Goal: Information Seeking & Learning: Learn about a topic

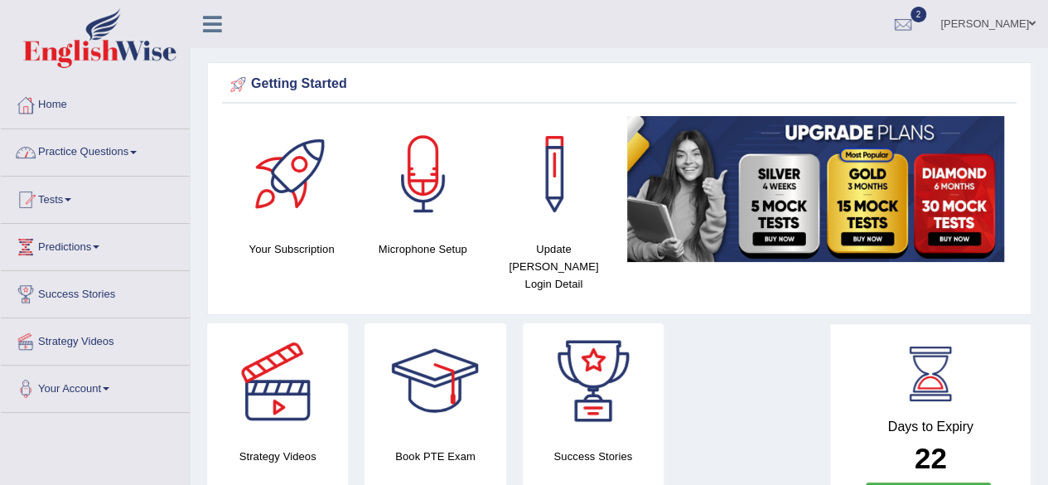
scroll to position [33, 0]
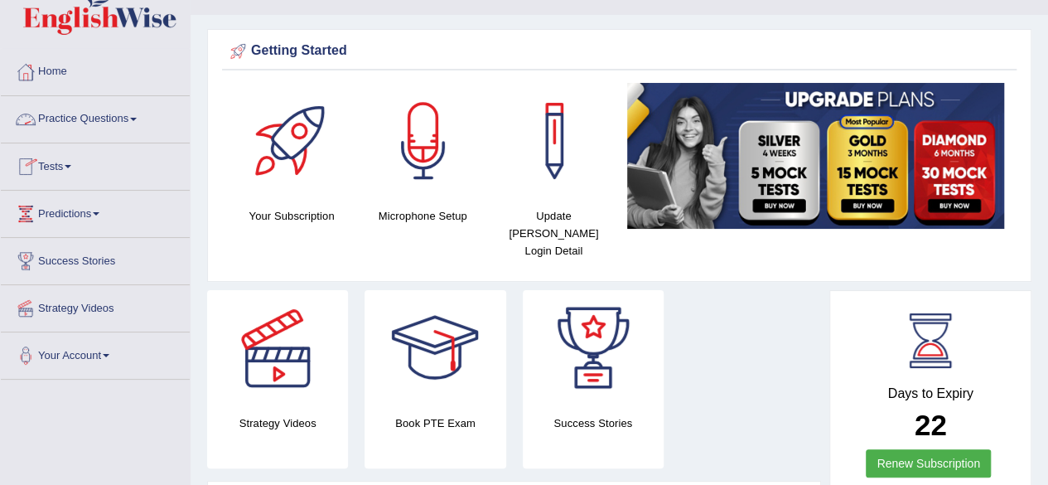
click at [135, 117] on link "Practice Questions" at bounding box center [95, 116] width 189 height 41
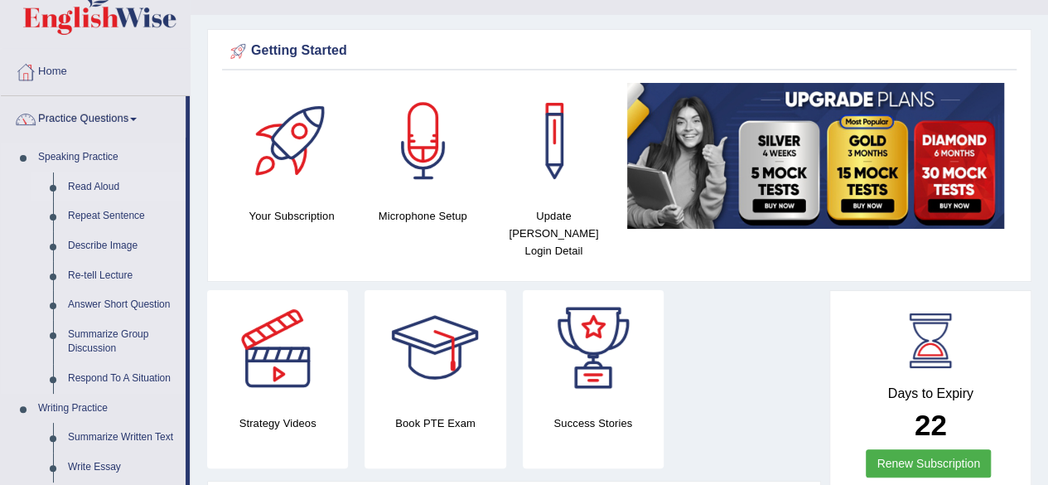
click at [91, 184] on link "Read Aloud" at bounding box center [122, 187] width 125 height 30
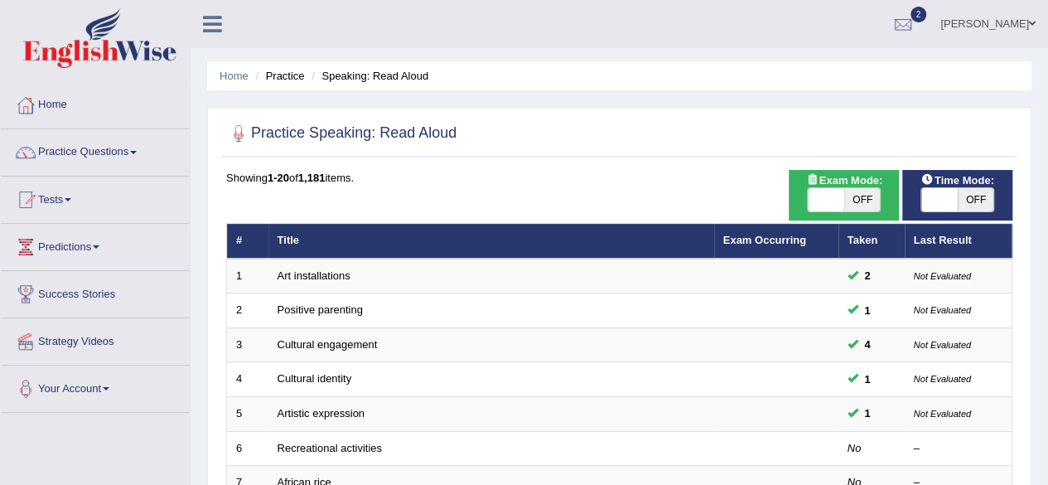
click at [857, 199] on span "OFF" at bounding box center [862, 199] width 36 height 23
checkbox input "true"
click at [969, 190] on span "OFF" at bounding box center [987, 199] width 36 height 23
checkbox input "true"
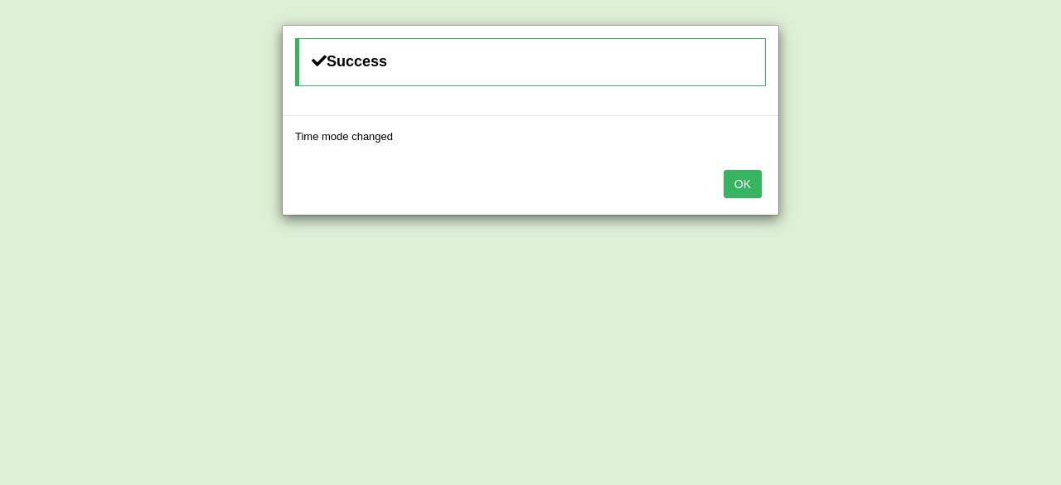
click at [752, 188] on button "OK" at bounding box center [742, 184] width 38 height 28
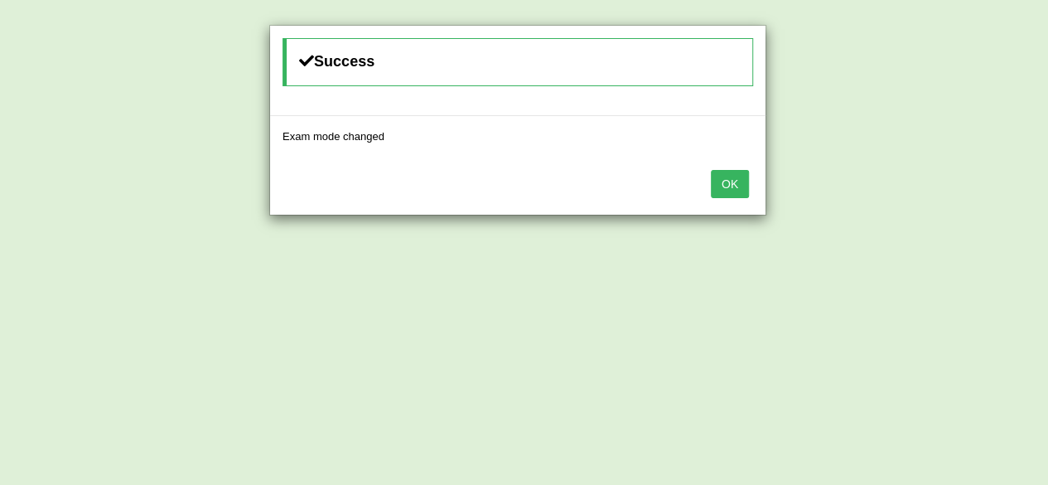
click at [736, 185] on button "OK" at bounding box center [730, 184] width 38 height 28
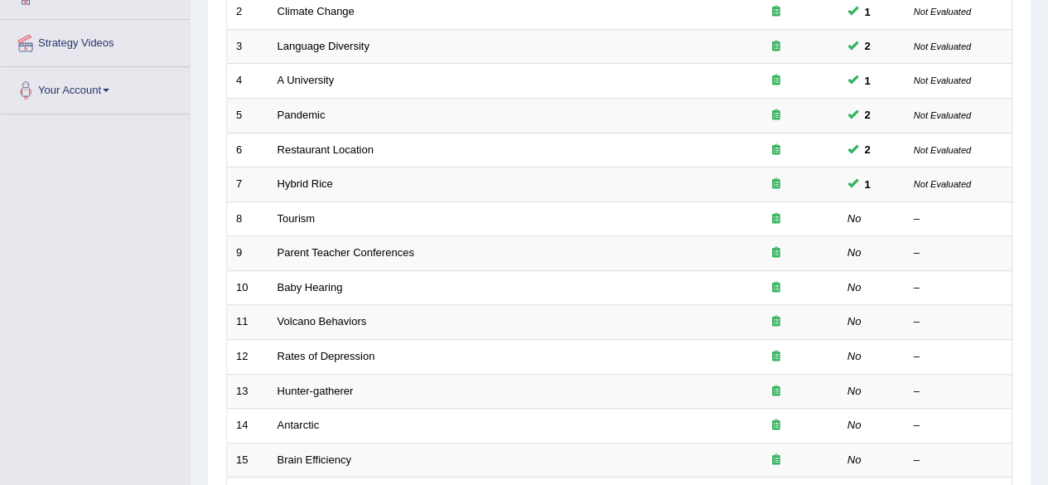
scroll to position [331, 0]
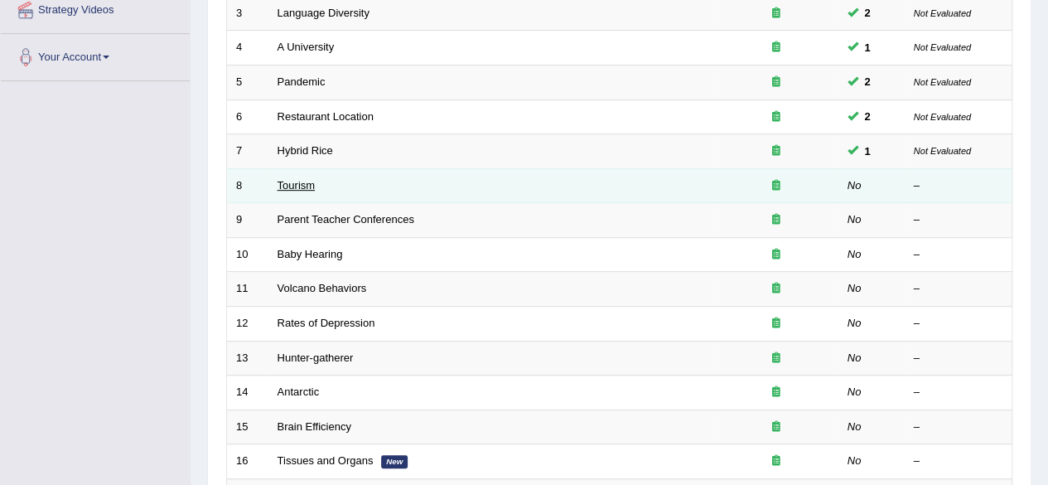
click at [311, 179] on link "Tourism" at bounding box center [297, 185] width 38 height 12
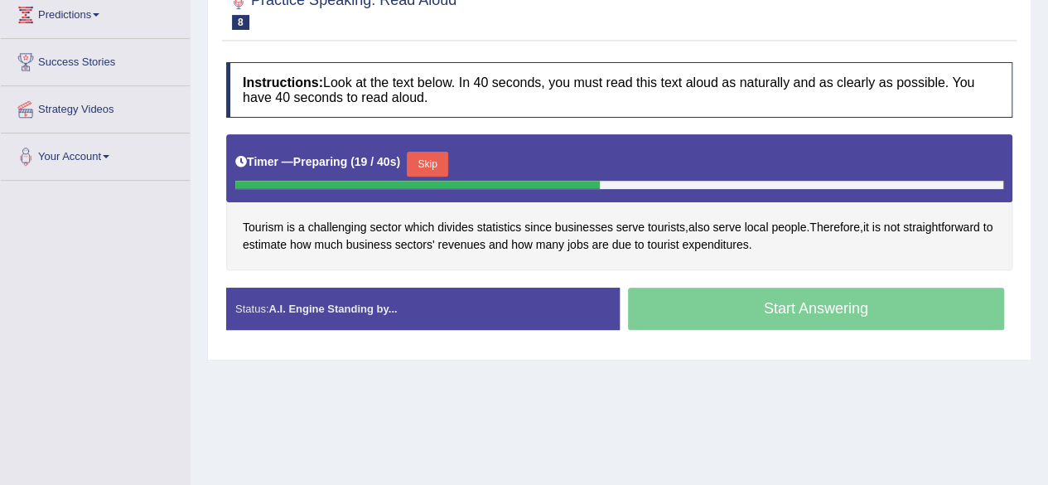
scroll to position [265, 0]
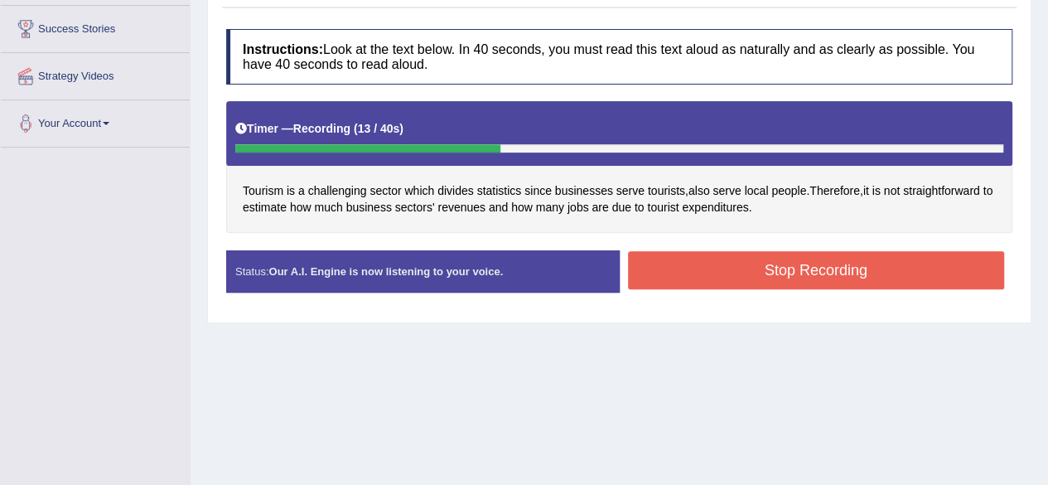
click at [744, 253] on button "Stop Recording" at bounding box center [816, 270] width 377 height 38
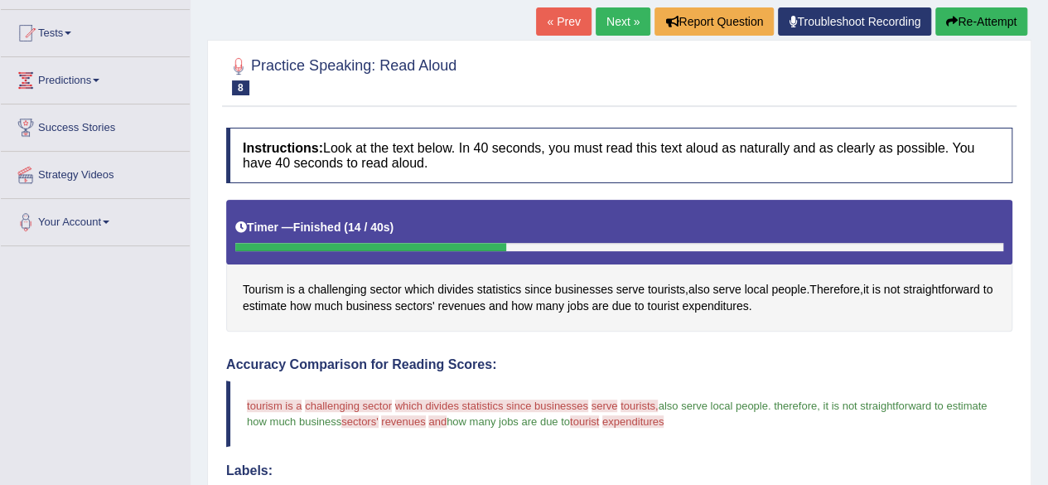
scroll to position [166, 0]
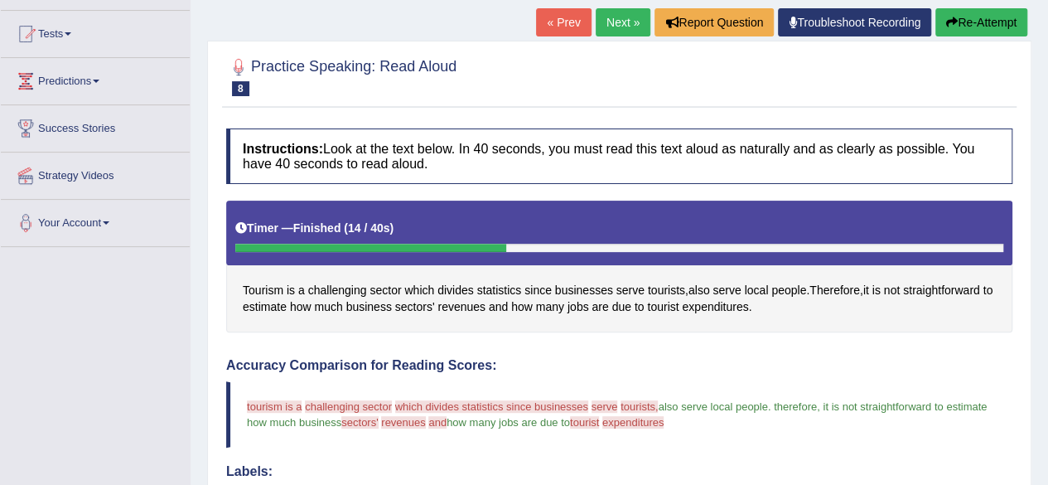
click at [956, 25] on button "Re-Attempt" at bounding box center [982, 22] width 92 height 28
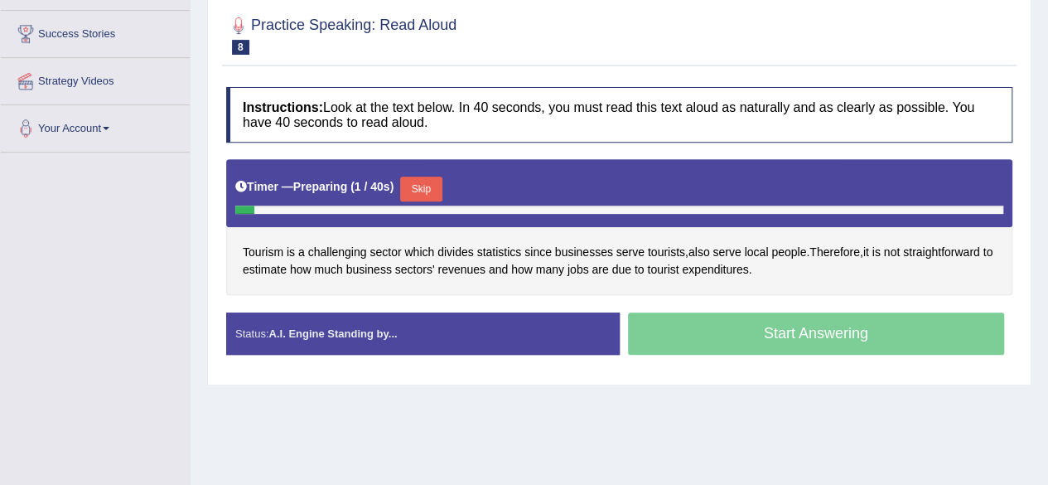
scroll to position [365, 0]
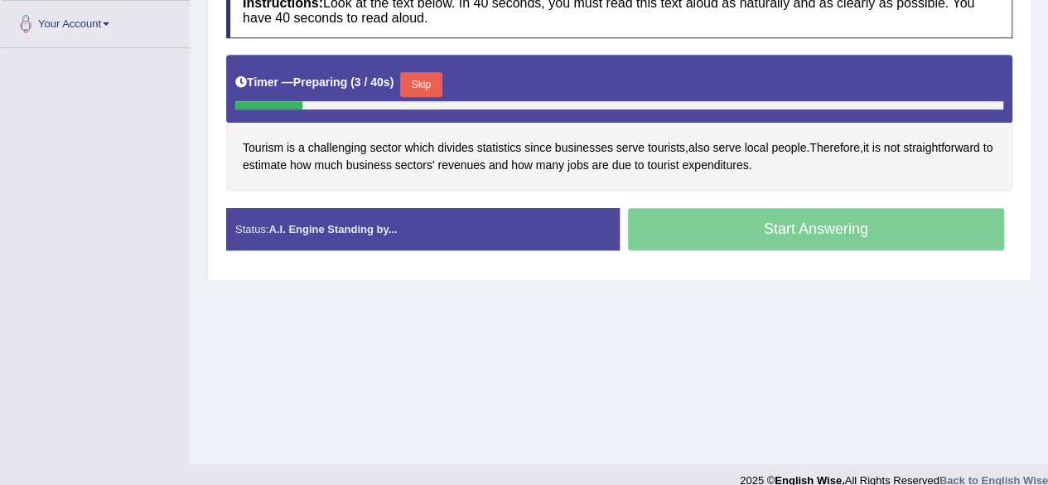
click at [433, 83] on button "Skip" at bounding box center [420, 84] width 41 height 25
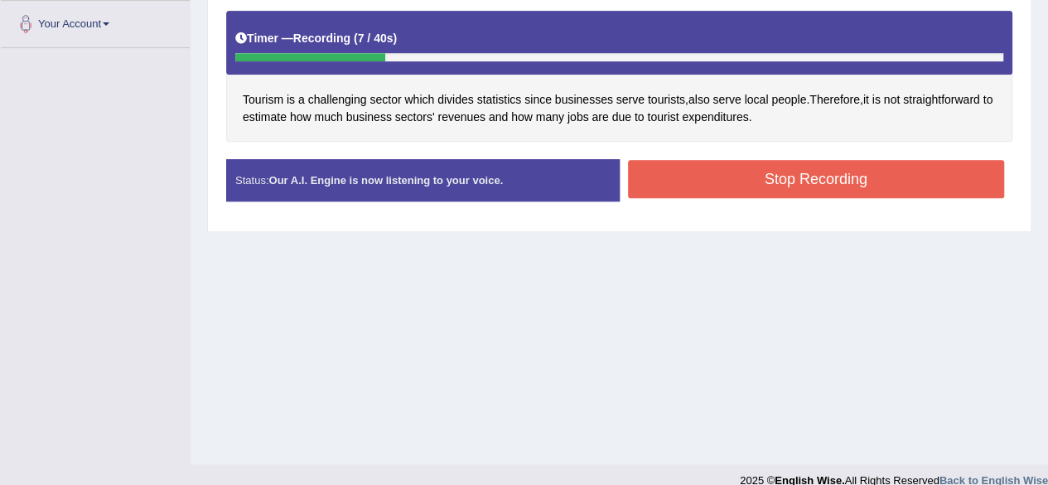
click at [762, 175] on button "Stop Recording" at bounding box center [816, 179] width 377 height 38
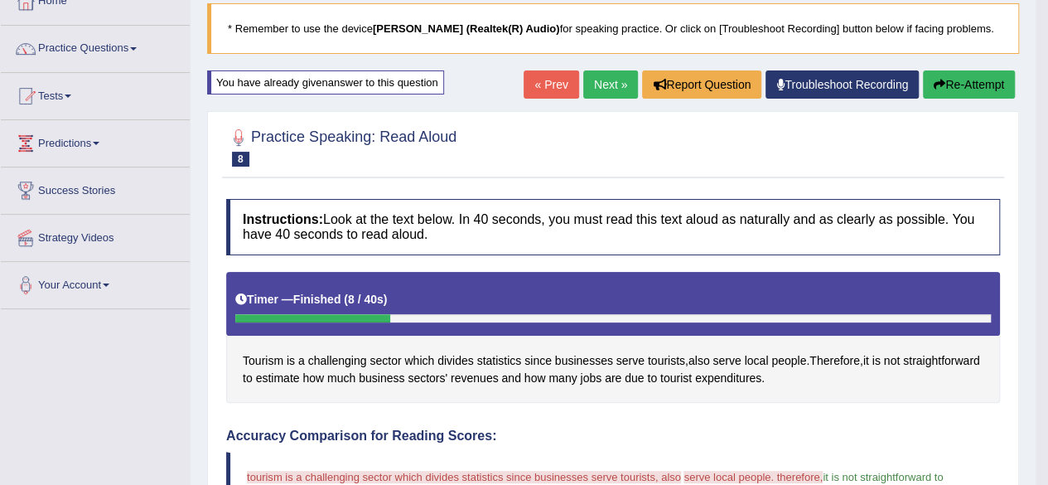
scroll to position [99, 0]
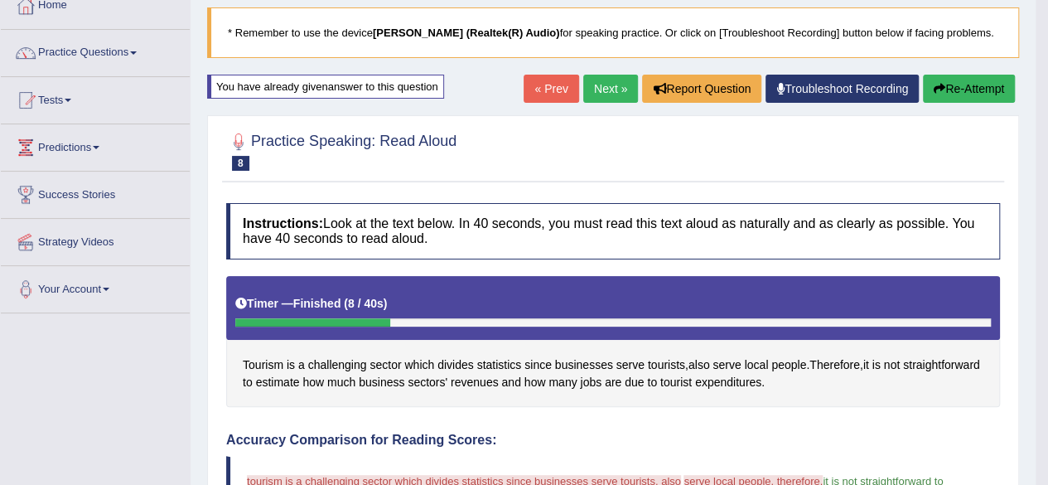
click at [935, 91] on icon "button" at bounding box center [940, 89] width 12 height 12
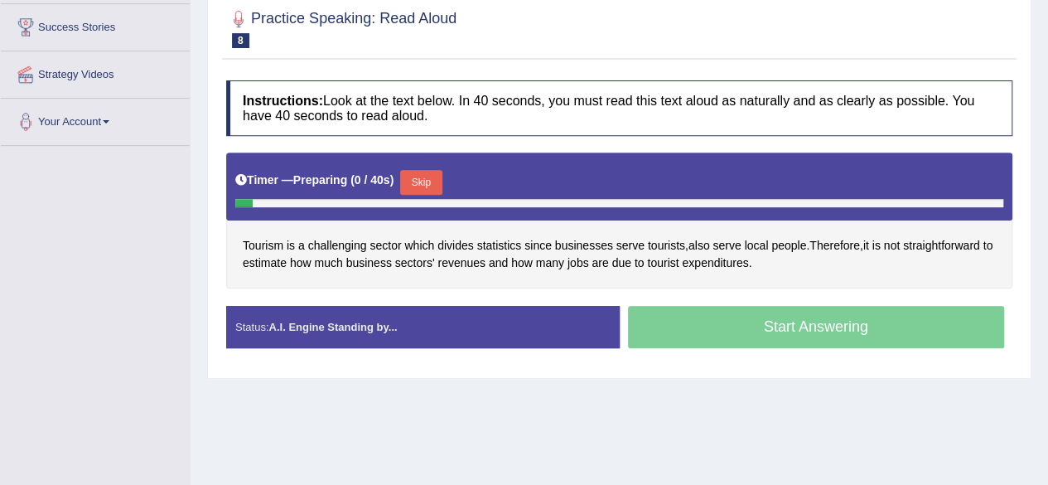
scroll to position [268, 0]
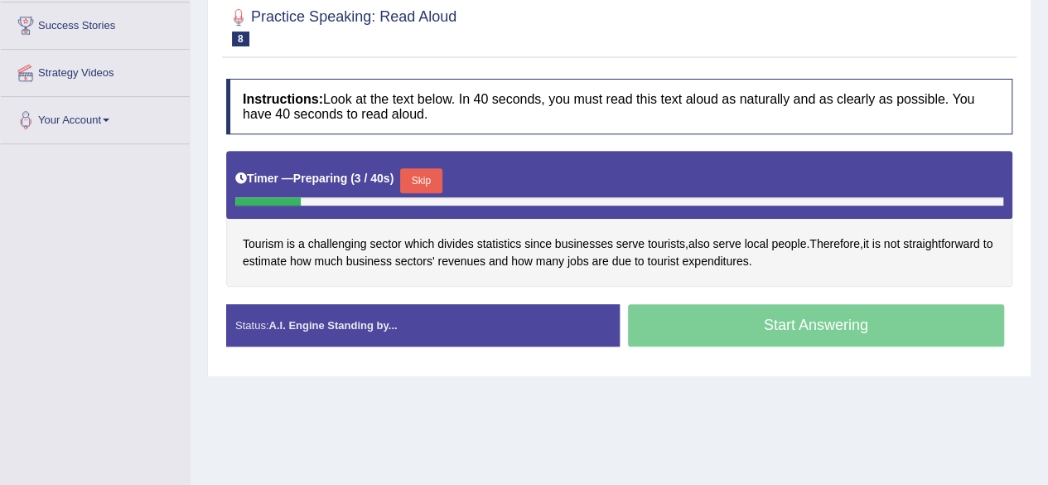
click at [437, 172] on button "Skip" at bounding box center [420, 180] width 41 height 25
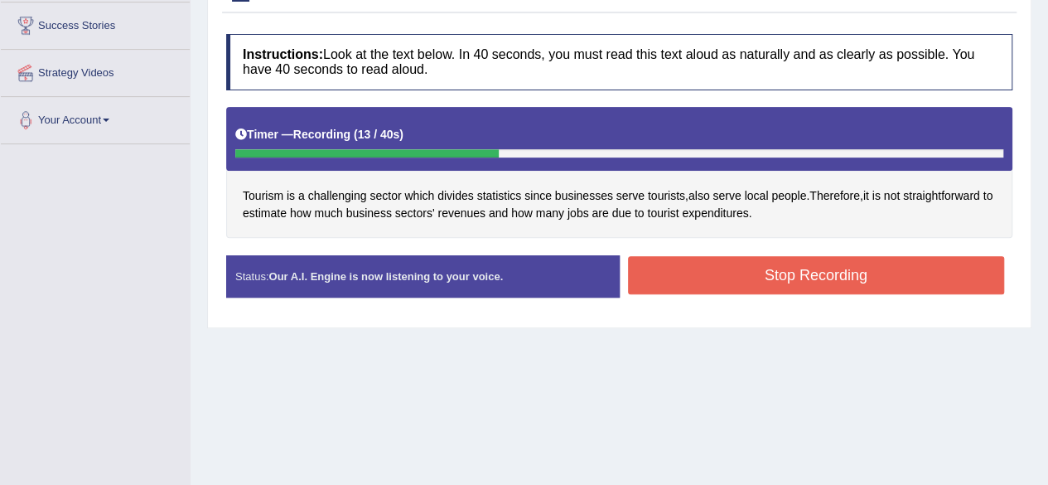
click at [782, 271] on button "Stop Recording" at bounding box center [816, 275] width 377 height 38
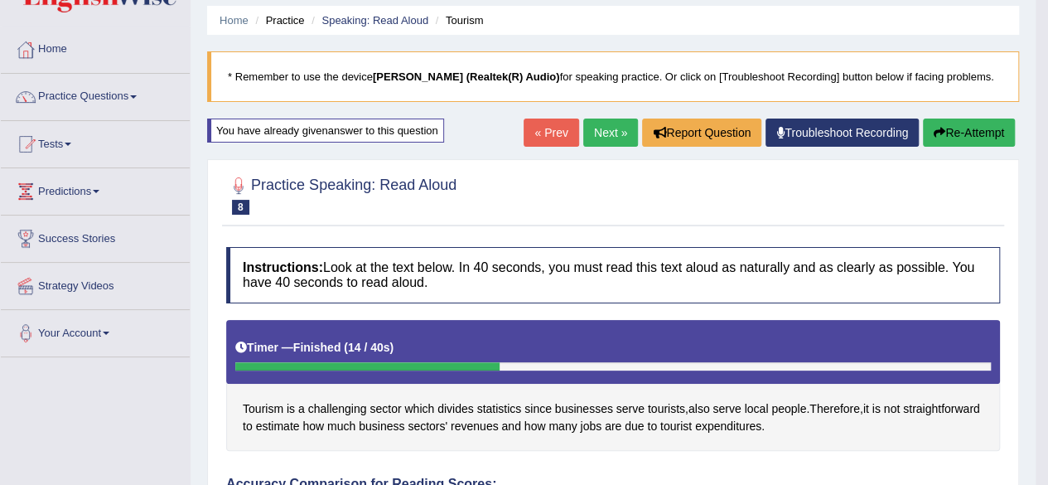
scroll to position [0, 0]
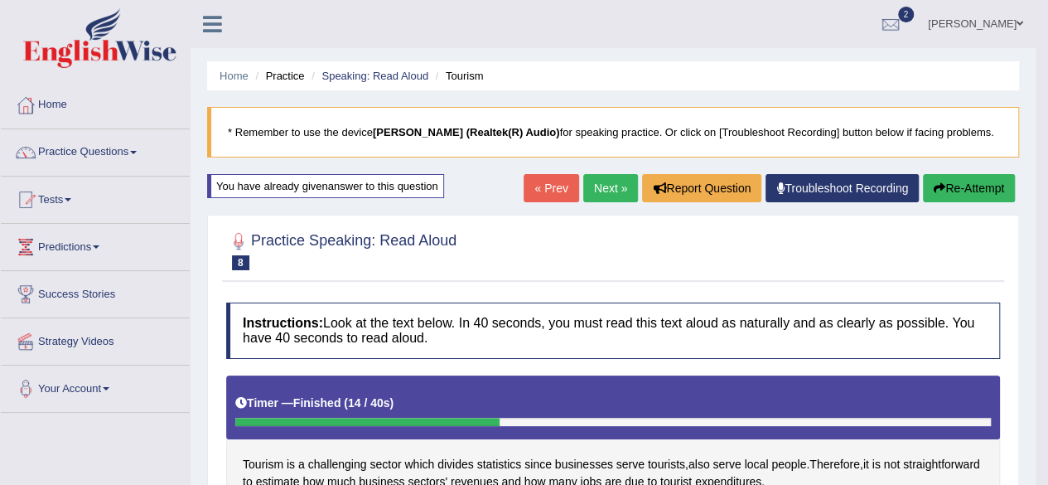
click at [586, 180] on link "Next »" at bounding box center [610, 188] width 55 height 28
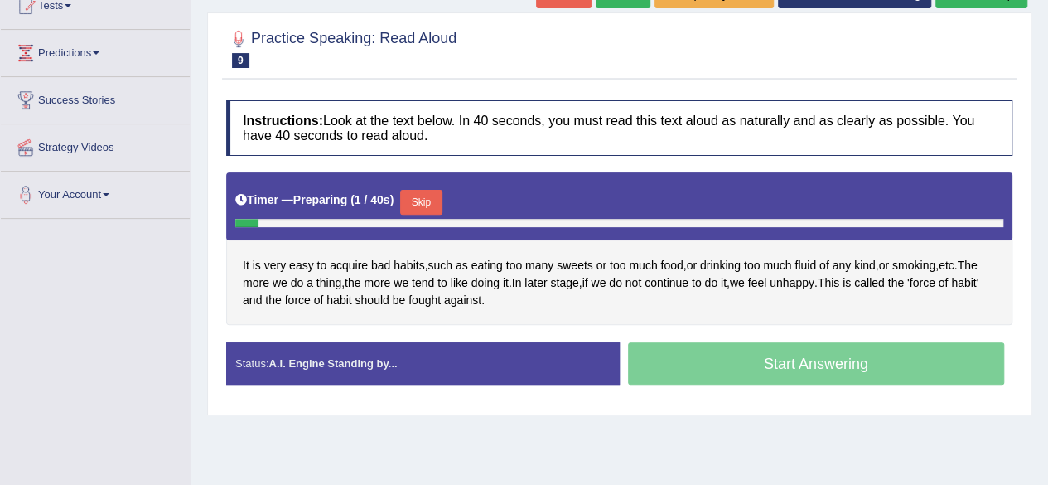
scroll to position [232, 0]
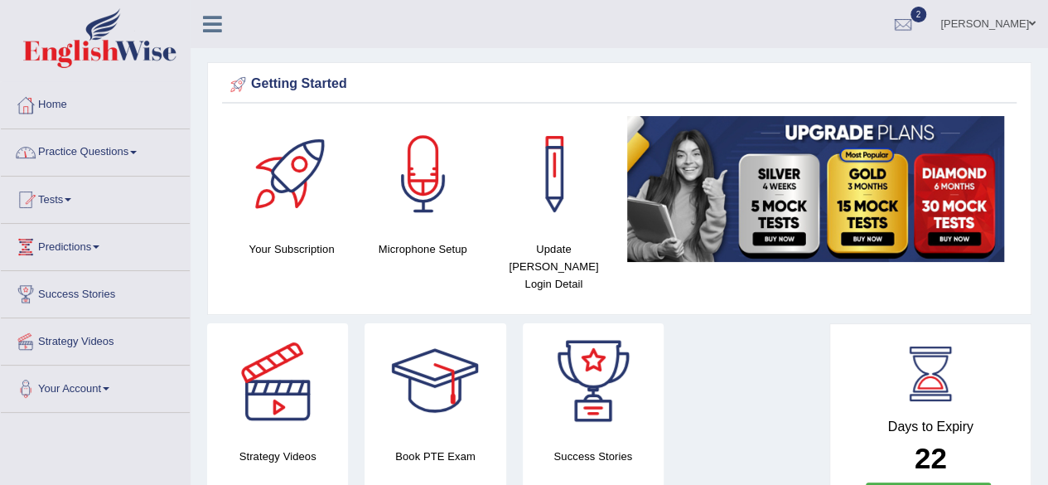
click at [134, 155] on link "Practice Questions" at bounding box center [95, 149] width 189 height 41
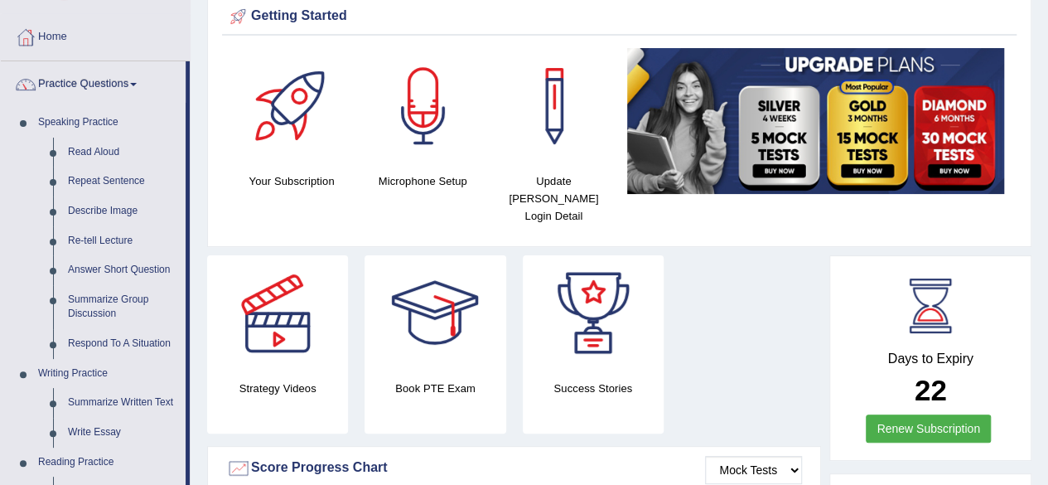
scroll to position [66, 0]
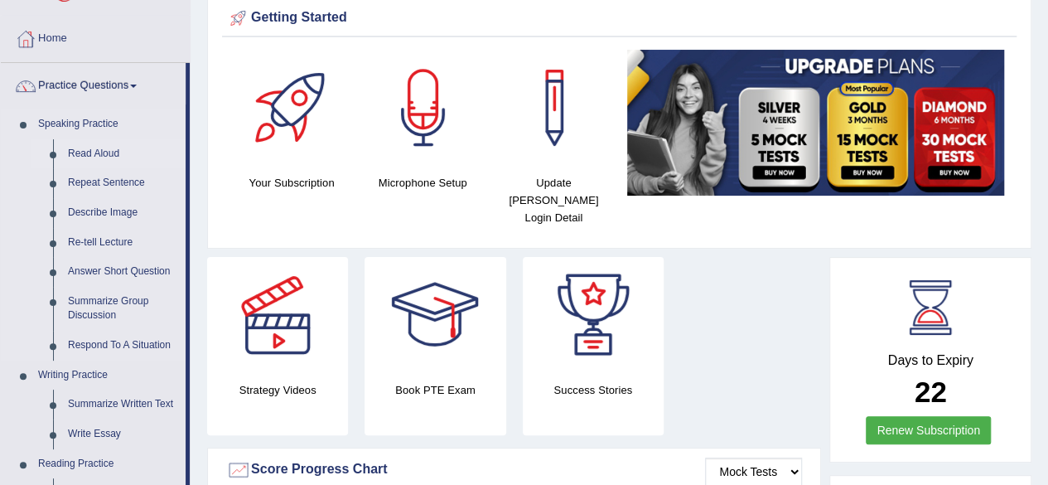
click at [110, 157] on link "Read Aloud" at bounding box center [122, 154] width 125 height 30
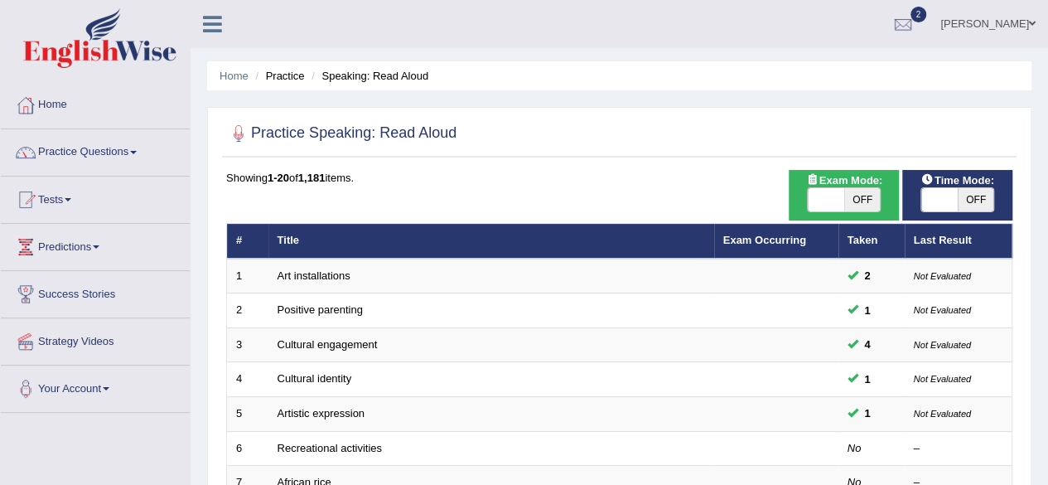
click at [847, 198] on span "OFF" at bounding box center [862, 199] width 36 height 23
checkbox input "true"
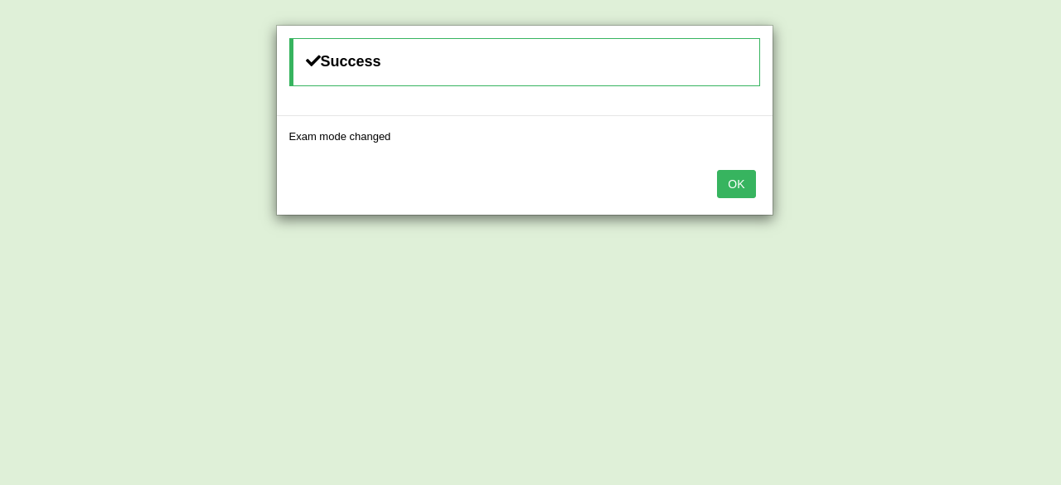
click at [749, 186] on button "OK" at bounding box center [736, 184] width 38 height 28
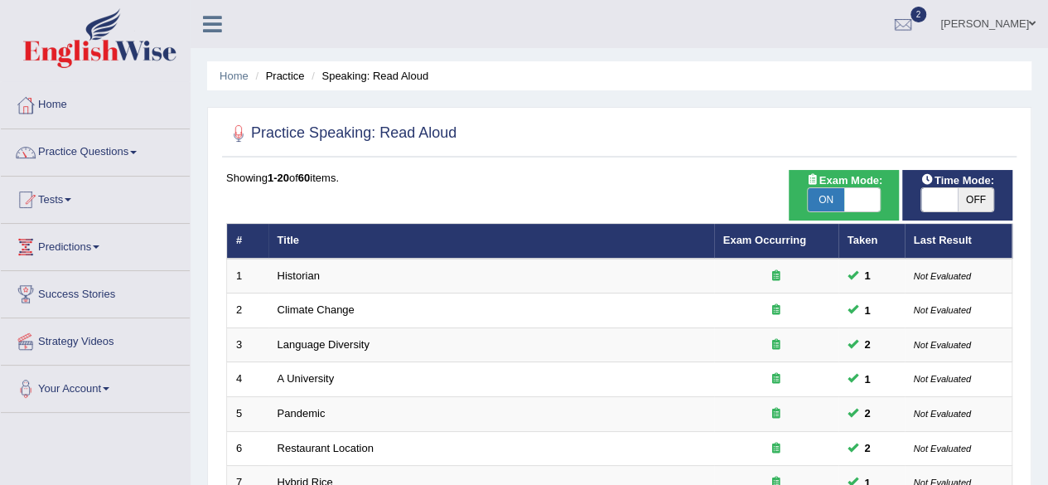
click at [967, 202] on span "OFF" at bounding box center [976, 199] width 36 height 23
checkbox input "true"
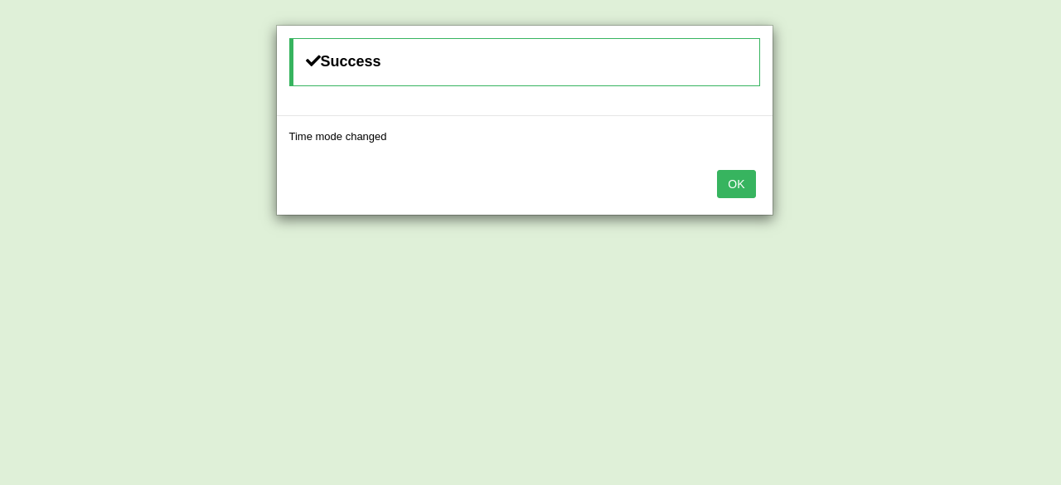
click at [723, 184] on button "OK" at bounding box center [736, 184] width 38 height 28
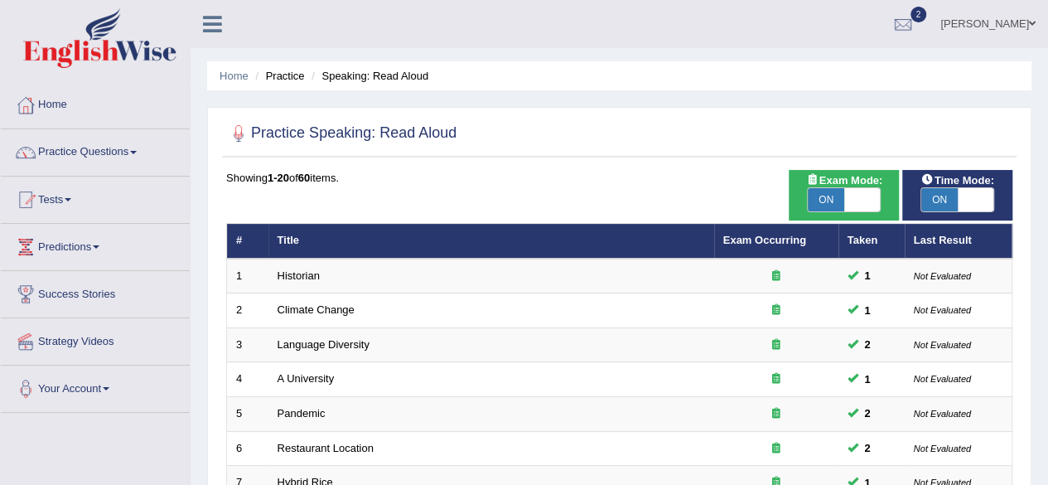
click at [835, 135] on div at bounding box center [619, 134] width 786 height 34
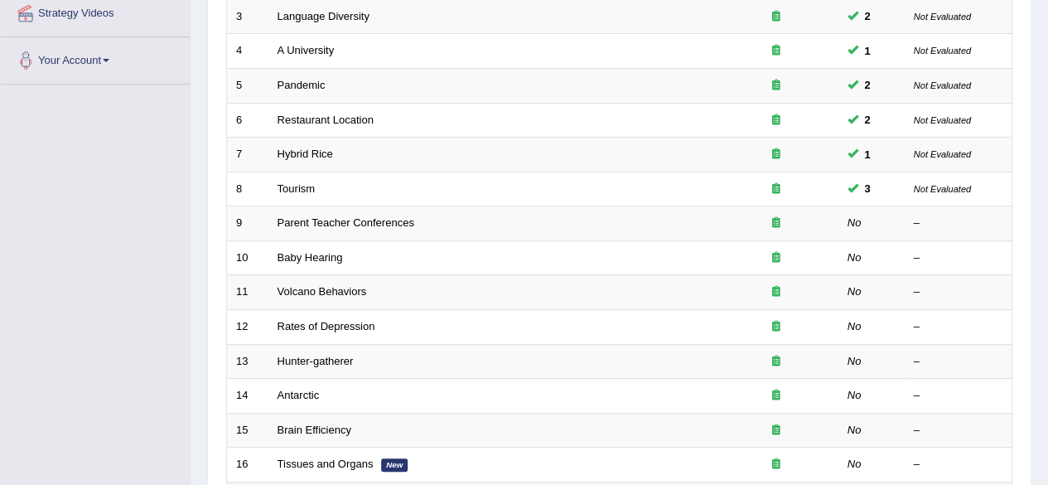
scroll to position [331, 0]
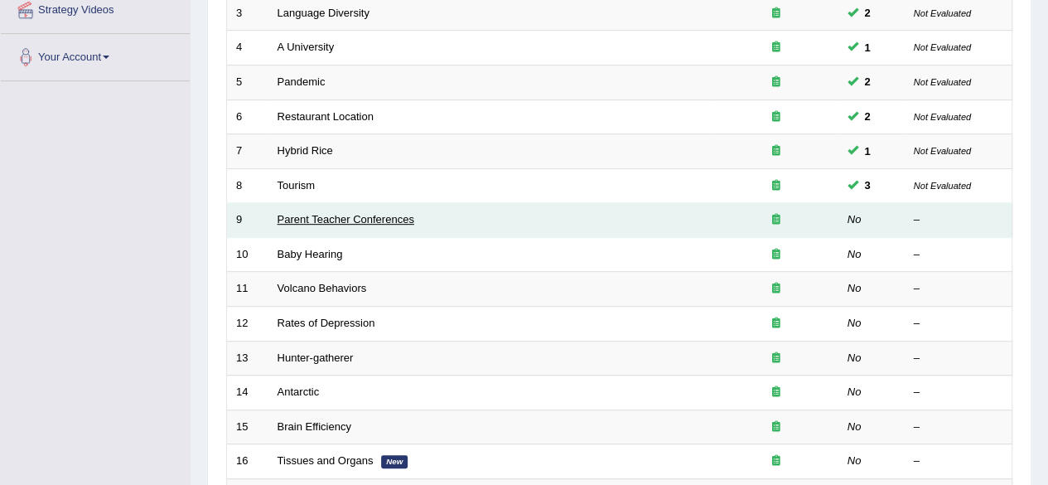
click at [388, 215] on link "Parent Teacher Conferences" at bounding box center [346, 219] width 137 height 12
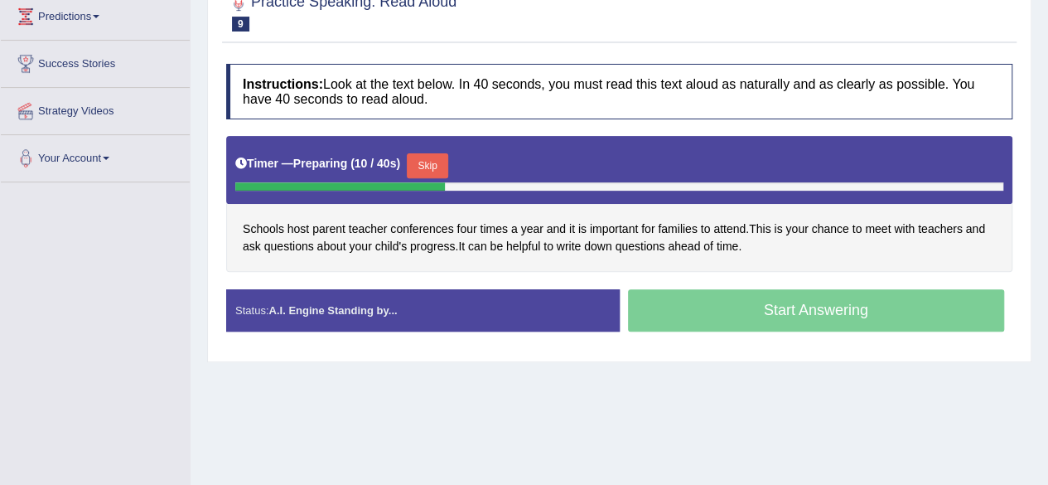
scroll to position [232, 0]
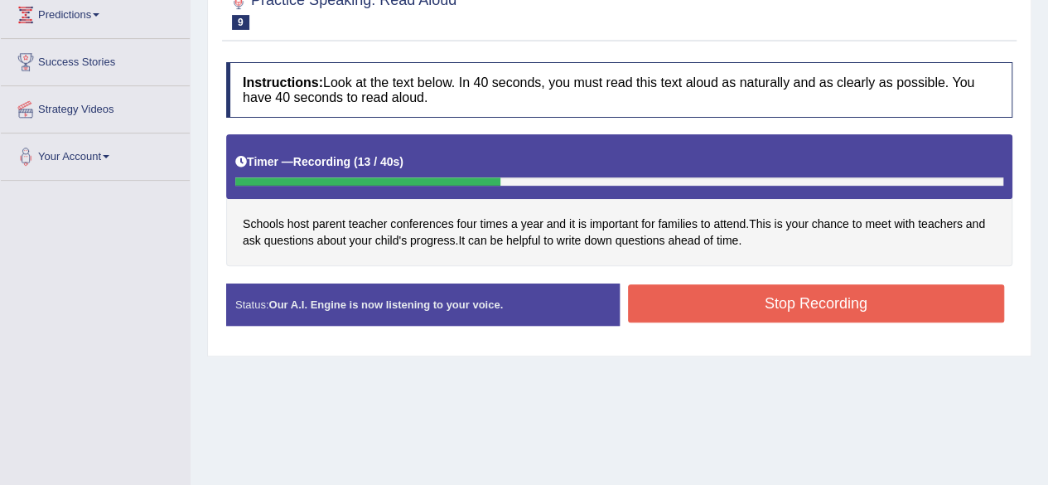
click at [754, 294] on button "Stop Recording" at bounding box center [816, 303] width 377 height 38
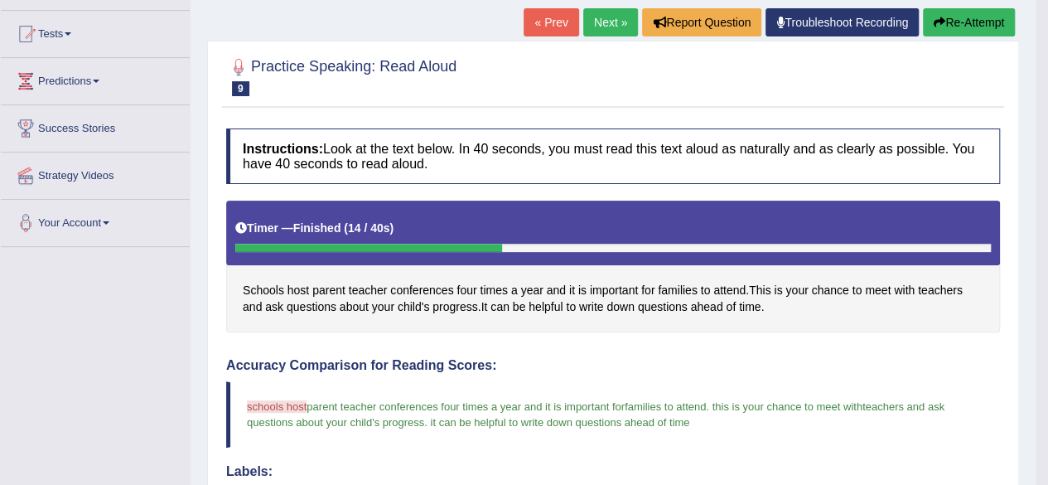
scroll to position [66, 0]
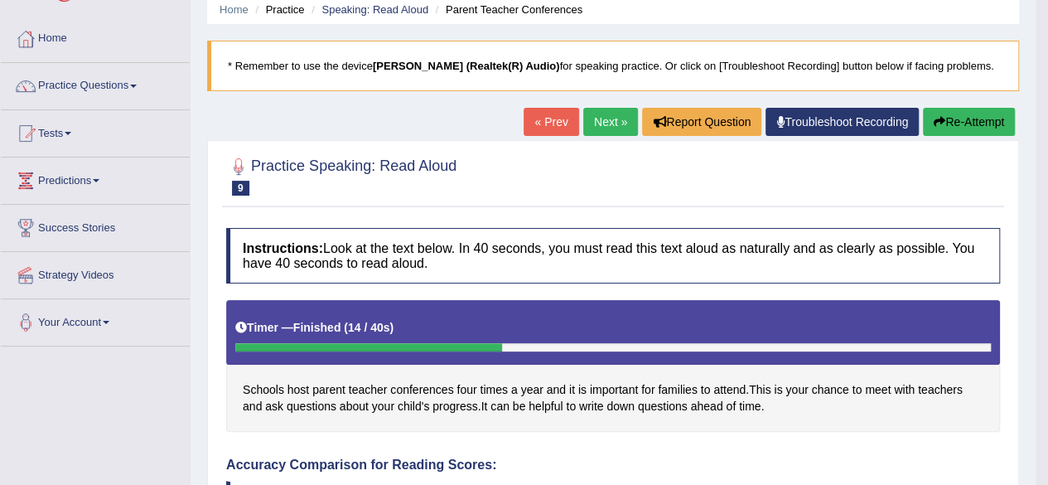
click at [621, 133] on link "Next »" at bounding box center [610, 122] width 55 height 28
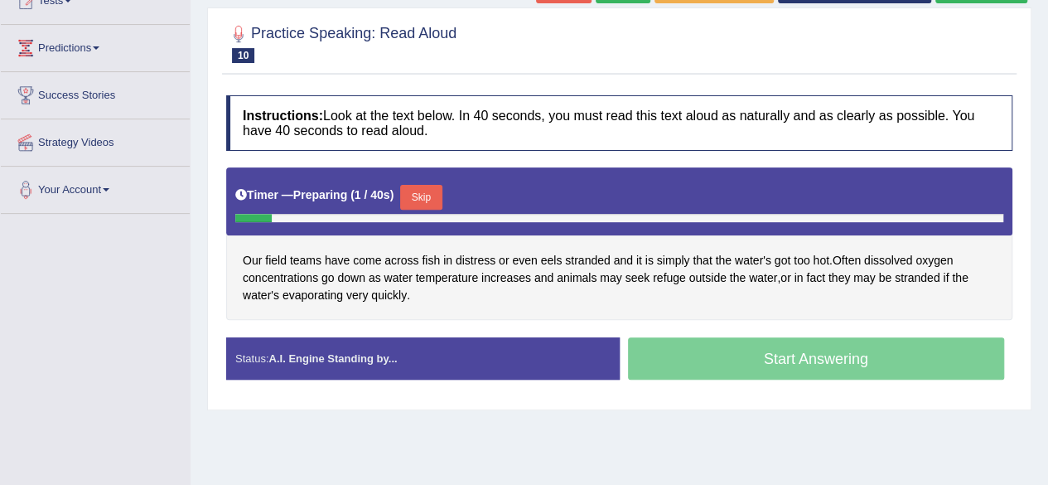
scroll to position [232, 0]
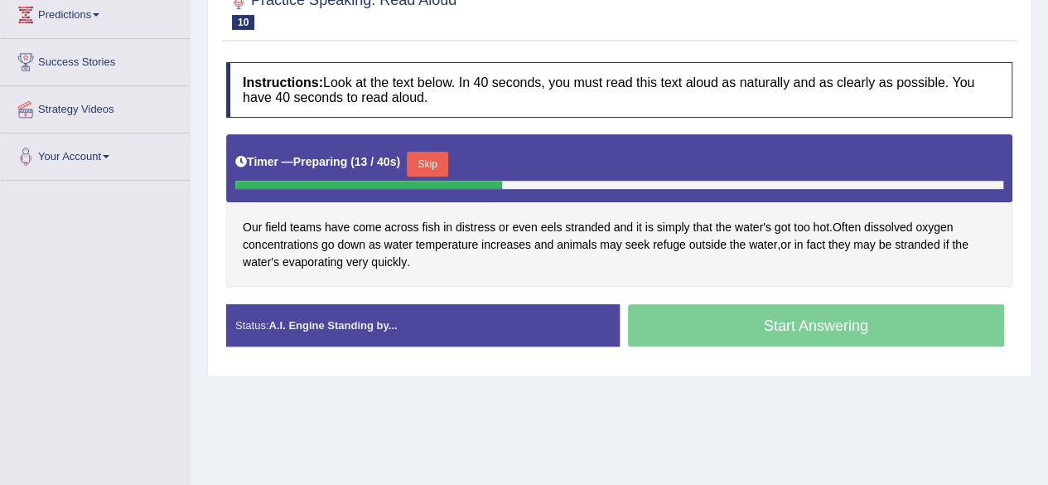
drag, startPoint x: 486, startPoint y: 260, endPoint x: 479, endPoint y: 266, distance: 8.8
click at [479, 266] on div "Our field teams have come across fish in distress or even eels stranded and it …" at bounding box center [619, 210] width 786 height 152
drag, startPoint x: 479, startPoint y: 266, endPoint x: 411, endPoint y: 250, distance: 69.7
click at [411, 250] on div "Our field teams have come across fish in distress or even eels stranded and it …" at bounding box center [619, 210] width 786 height 152
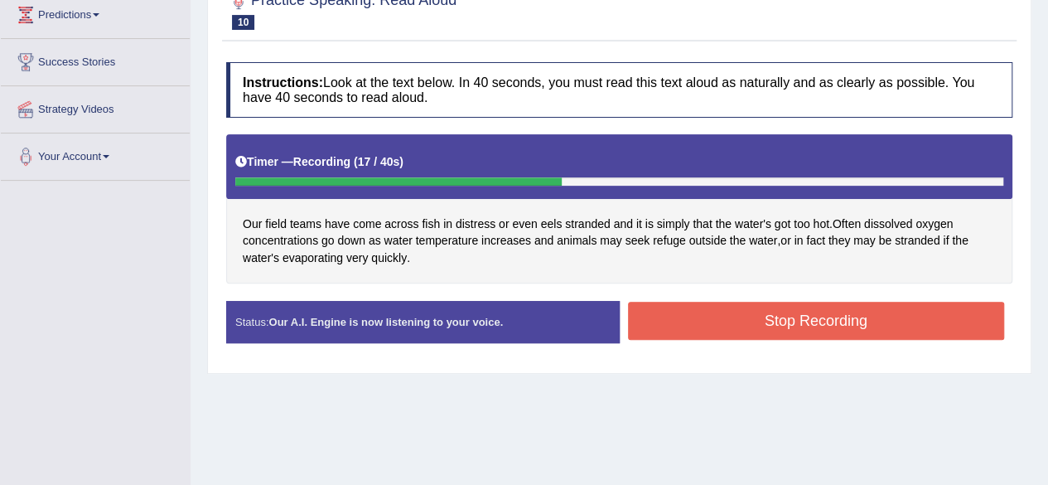
click at [683, 316] on button "Stop Recording" at bounding box center [816, 321] width 377 height 38
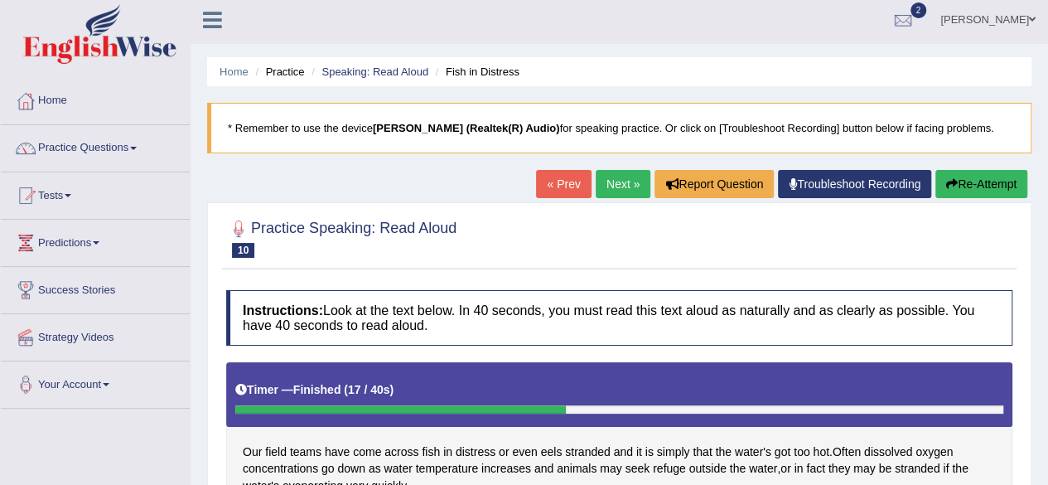
scroll to position [0, 0]
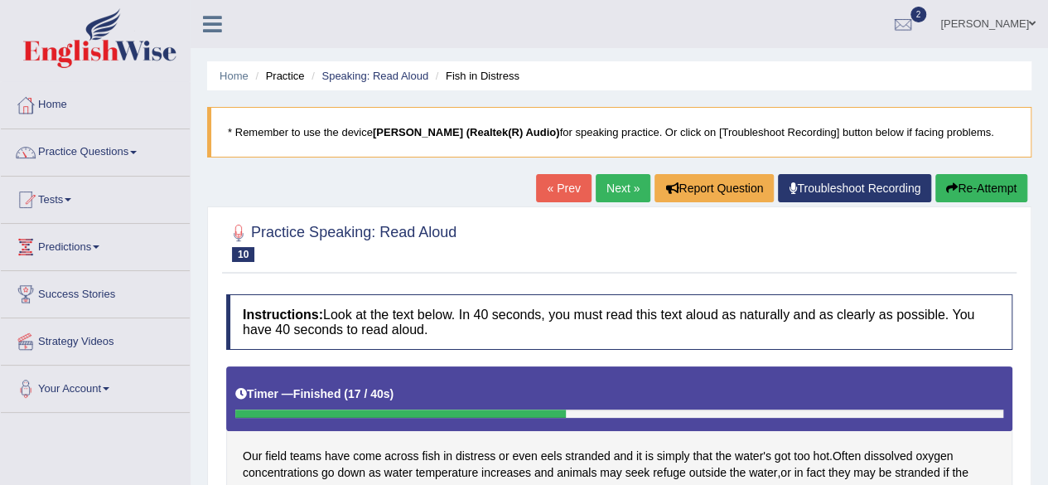
click at [615, 195] on link "Next »" at bounding box center [623, 188] width 55 height 28
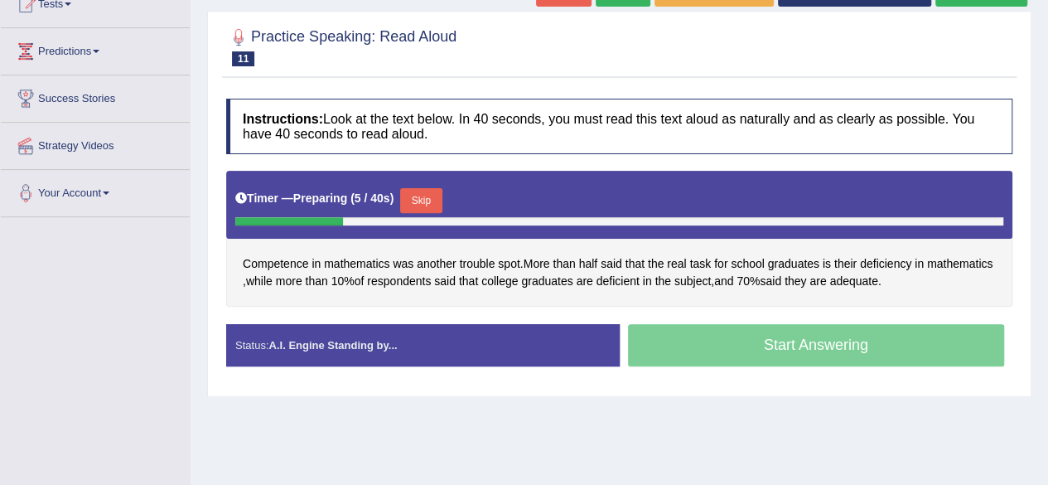
scroll to position [199, 0]
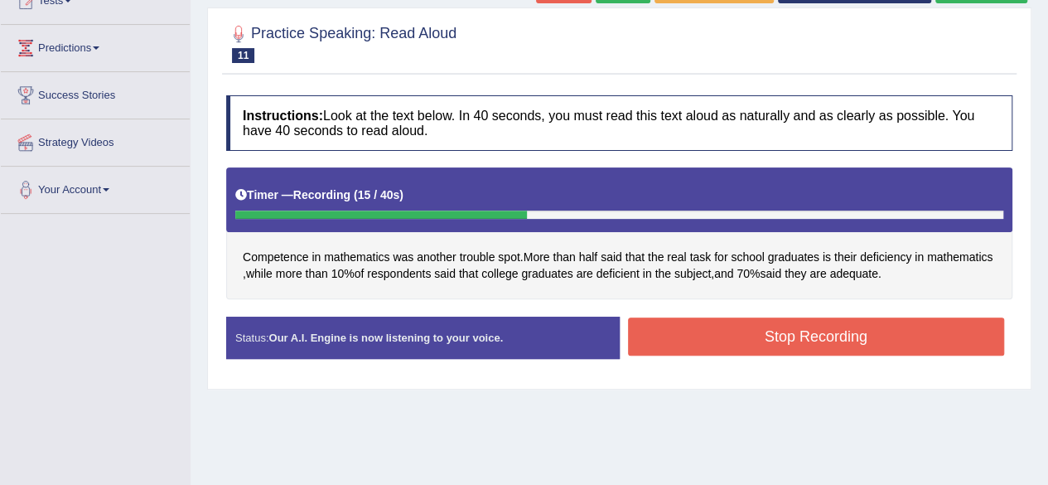
click at [792, 341] on button "Stop Recording" at bounding box center [816, 336] width 377 height 38
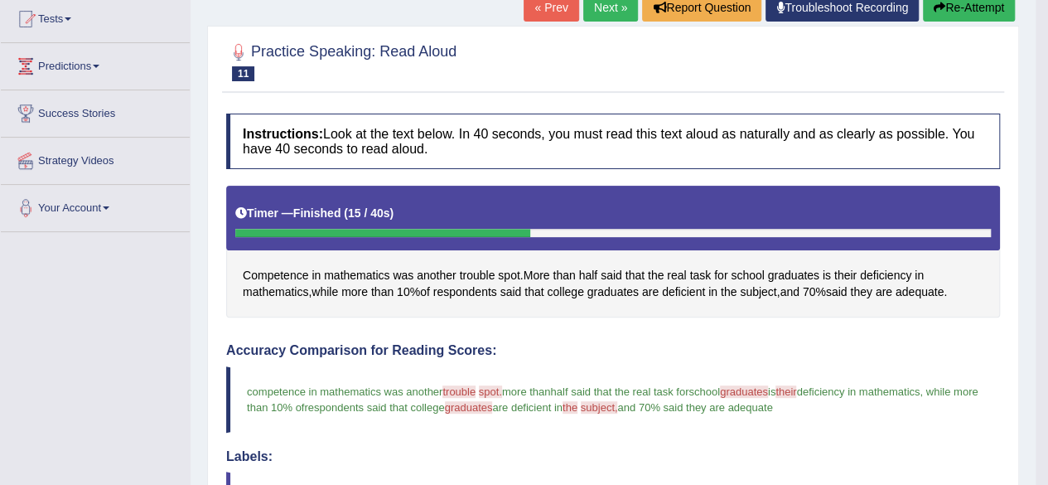
scroll to position [99, 0]
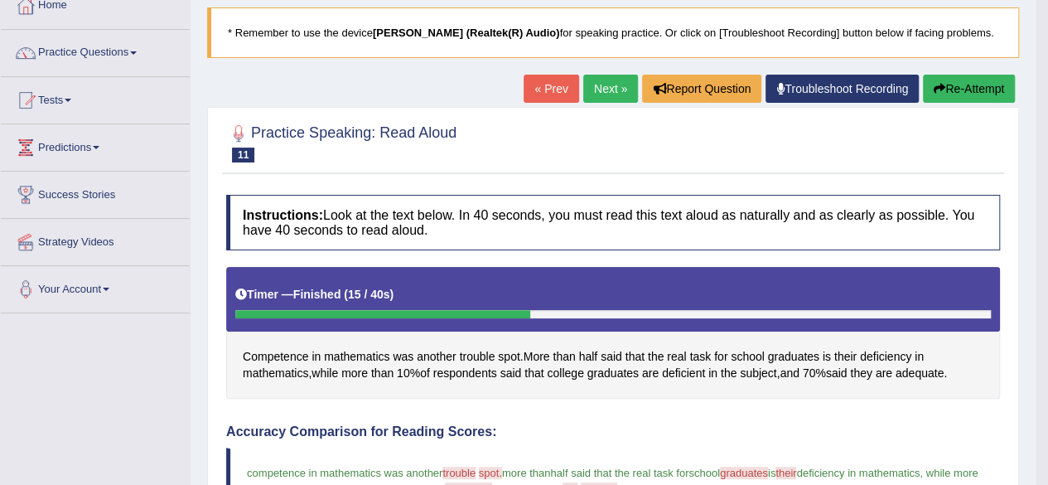
click at [618, 98] on link "Next »" at bounding box center [610, 89] width 55 height 28
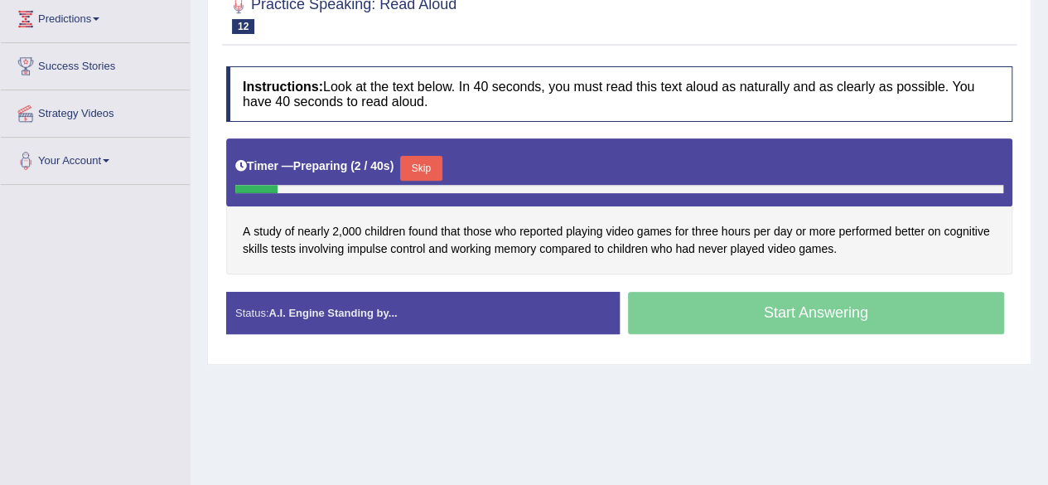
scroll to position [232, 0]
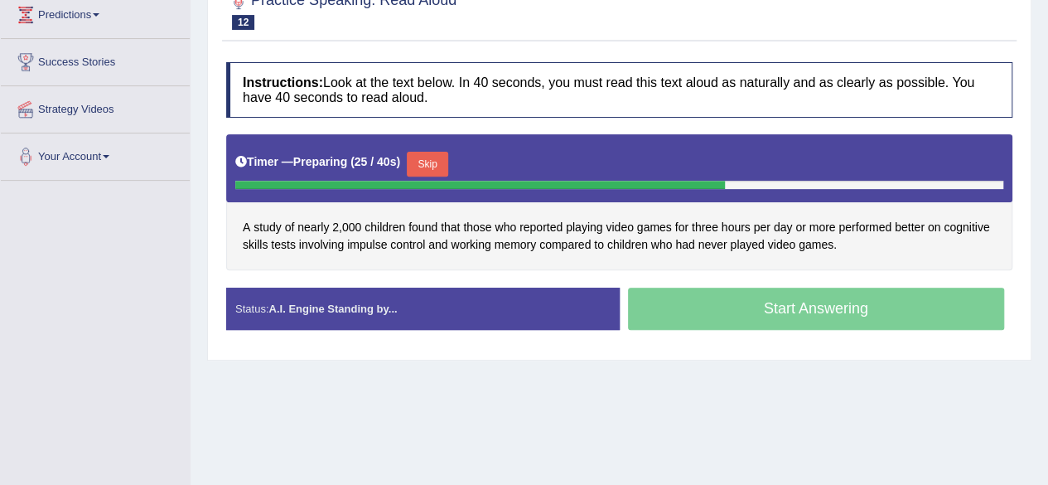
click at [433, 166] on button "Skip" at bounding box center [427, 164] width 41 height 25
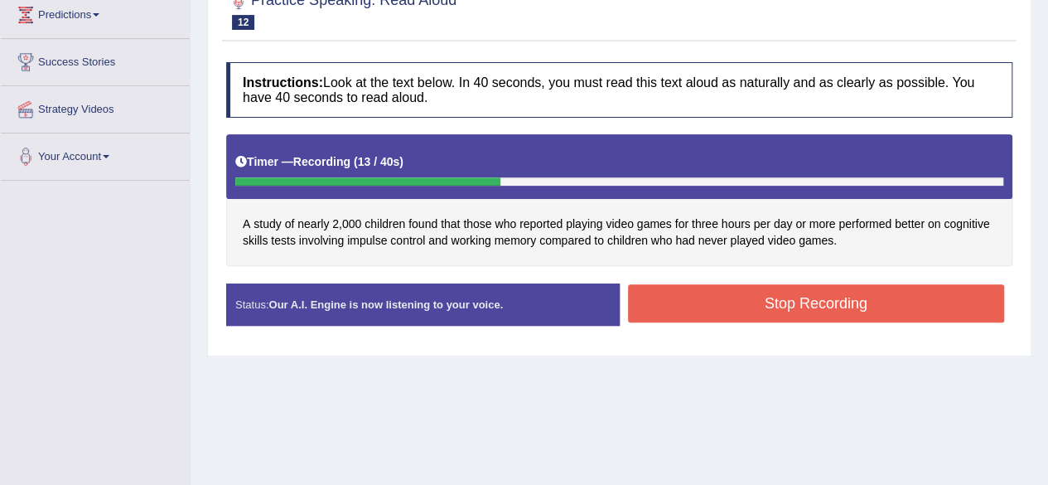
click at [760, 294] on button "Stop Recording" at bounding box center [816, 303] width 377 height 38
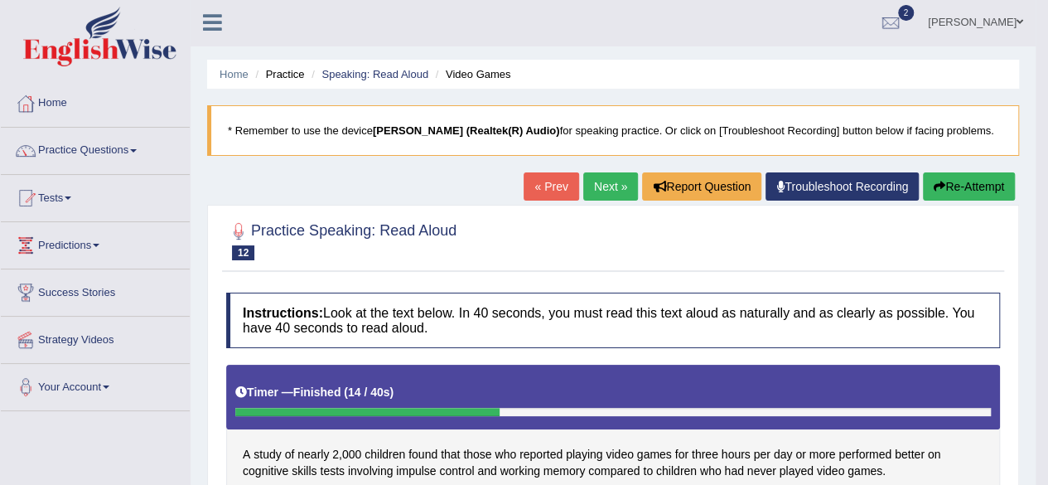
scroll to position [0, 0]
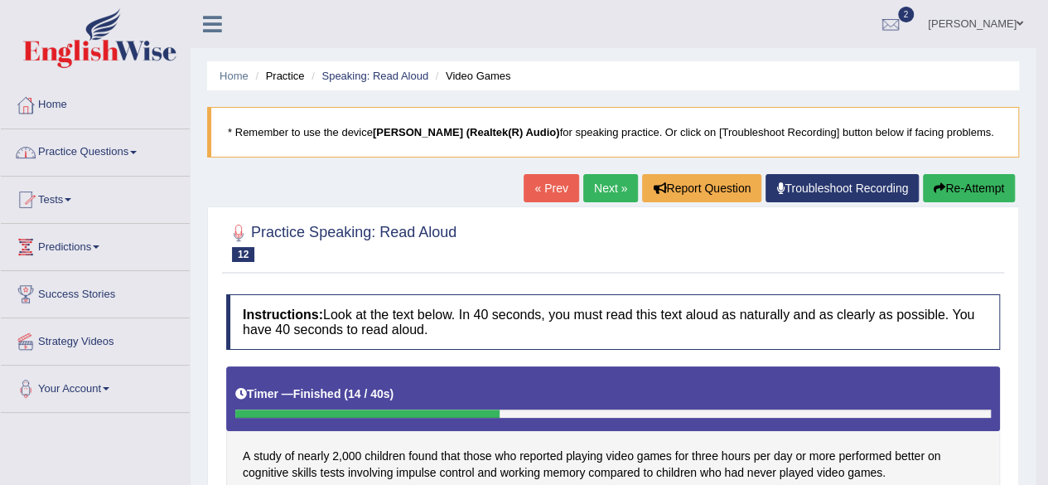
click at [605, 191] on link "Next »" at bounding box center [610, 188] width 55 height 28
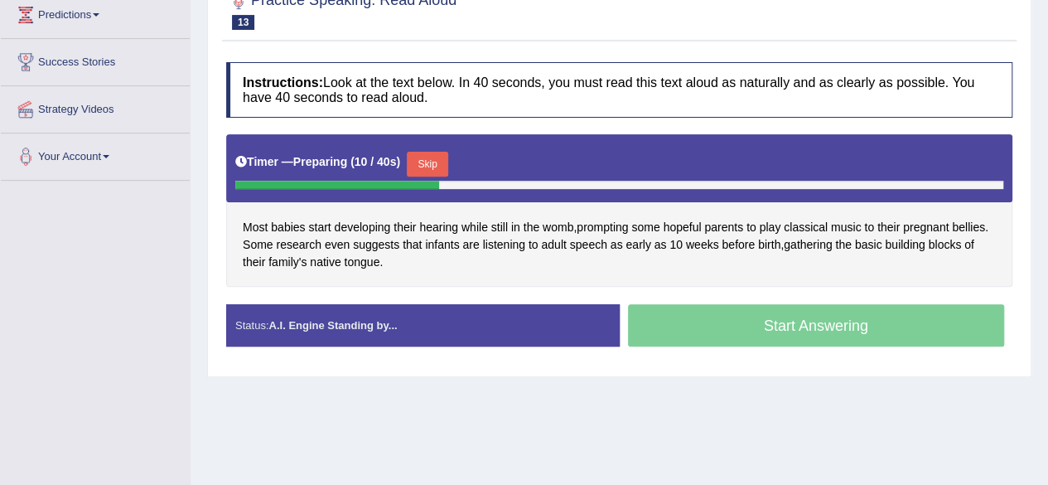
scroll to position [265, 0]
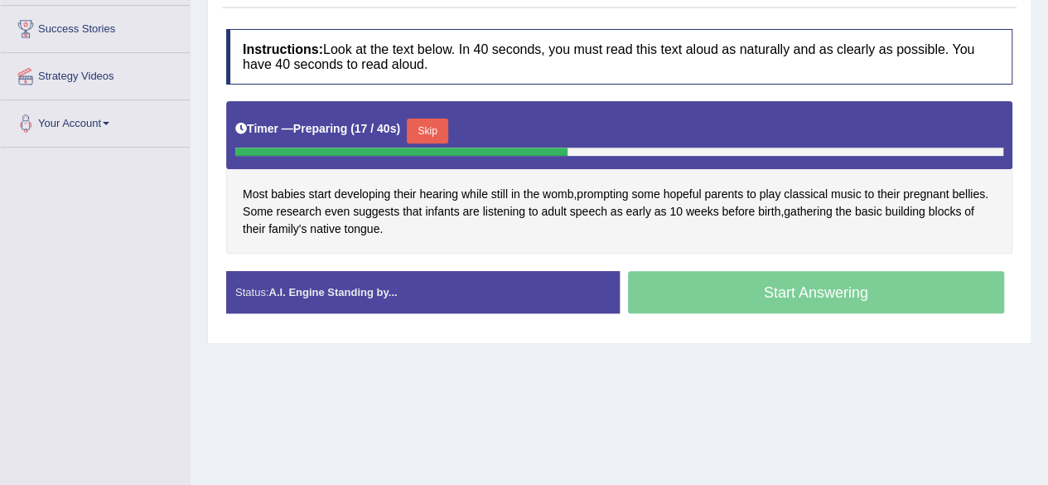
click at [437, 126] on button "Skip" at bounding box center [427, 130] width 41 height 25
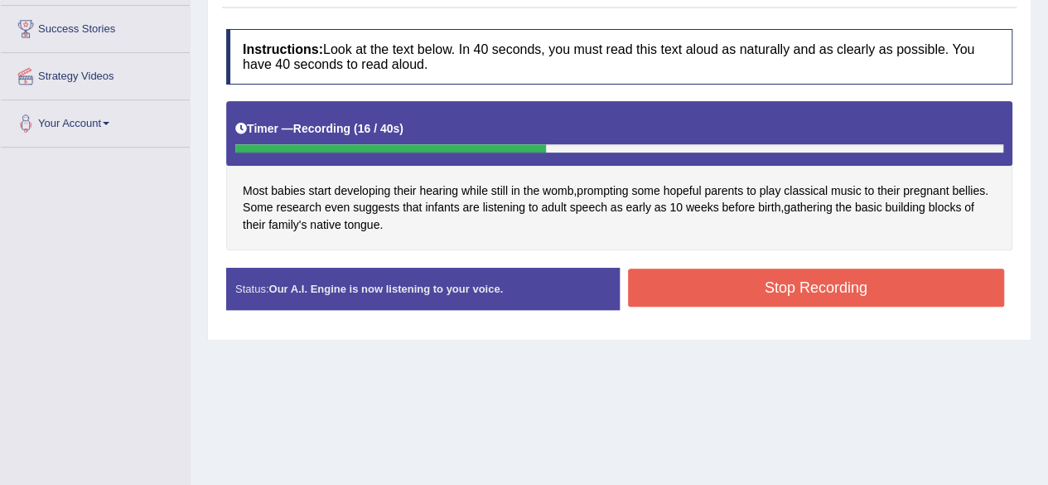
click at [656, 284] on button "Stop Recording" at bounding box center [816, 287] width 377 height 38
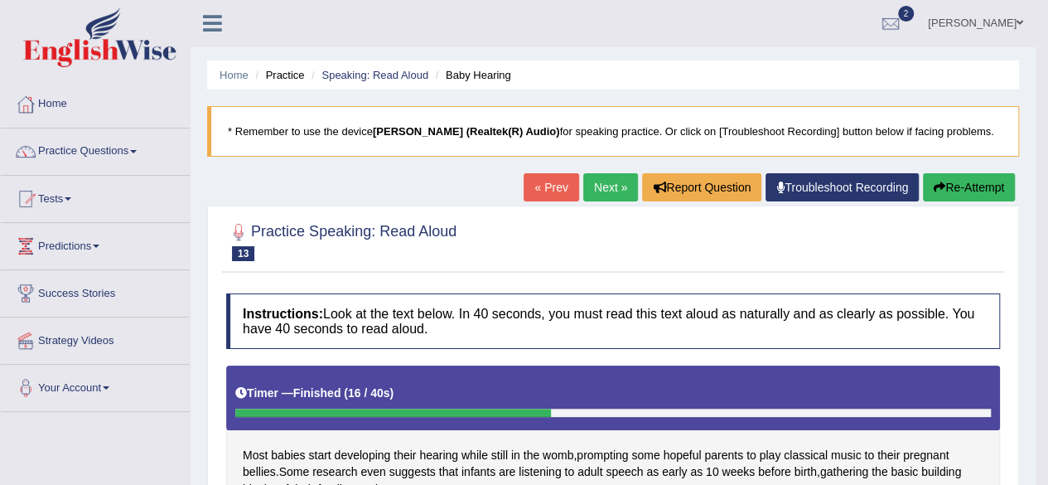
scroll to position [0, 0]
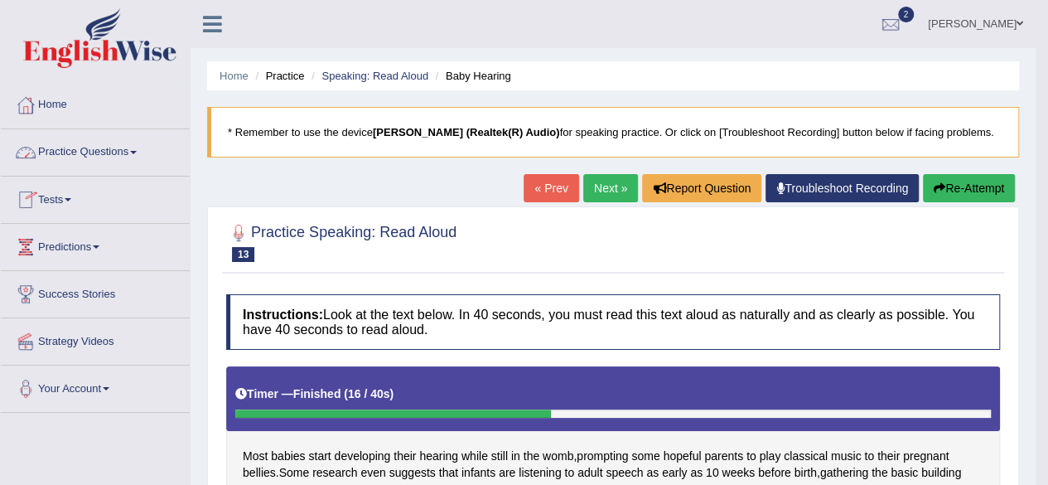
click at [136, 157] on link "Practice Questions" at bounding box center [95, 149] width 189 height 41
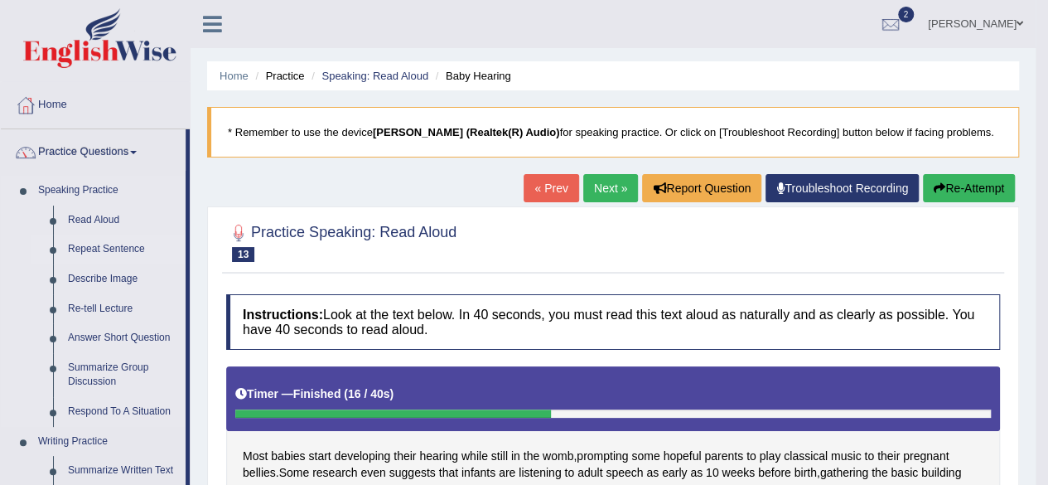
click at [104, 244] on link "Repeat Sentence" at bounding box center [122, 249] width 125 height 30
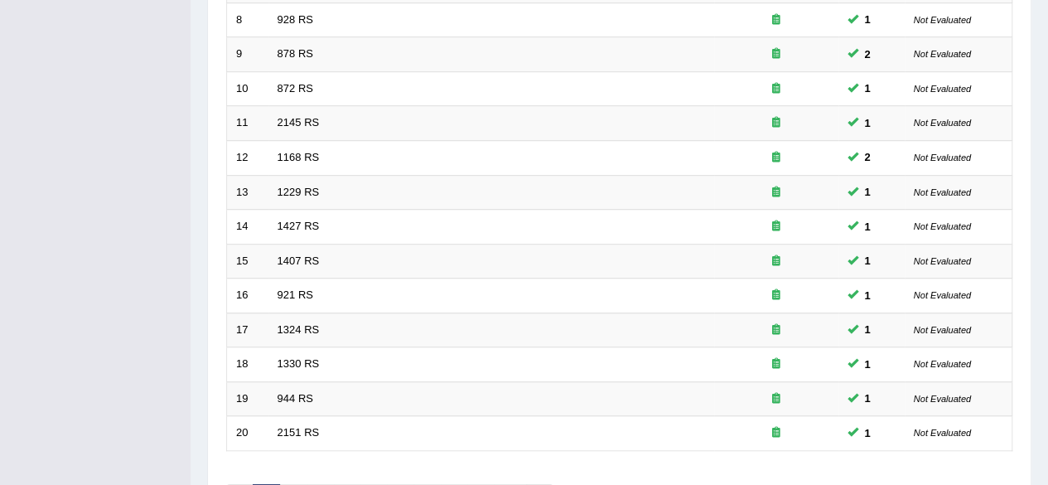
scroll to position [604, 0]
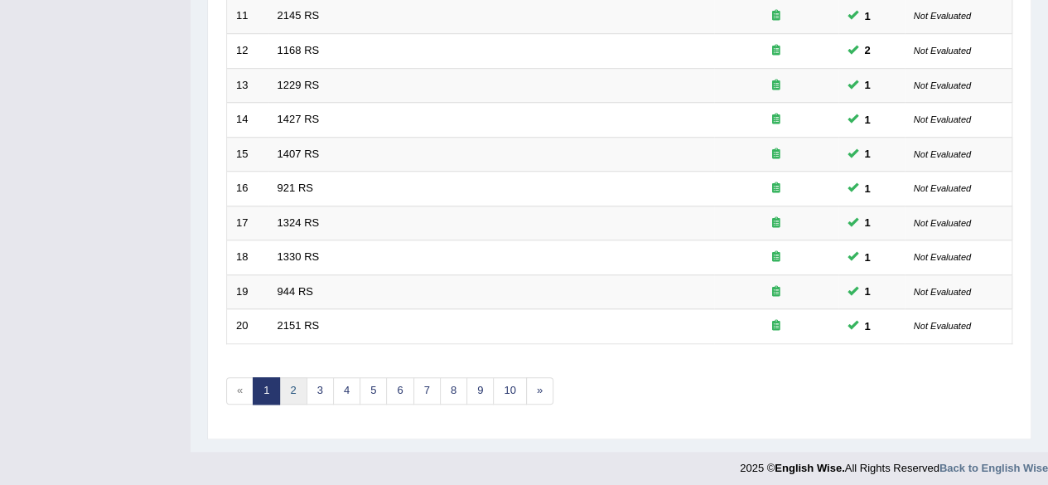
click at [292, 383] on link "2" at bounding box center [292, 390] width 27 height 27
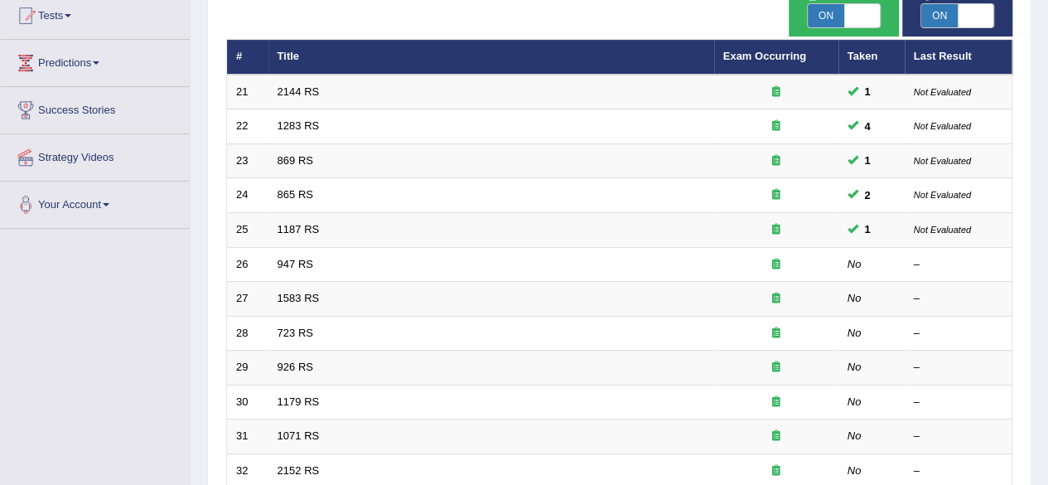
scroll to position [199, 0]
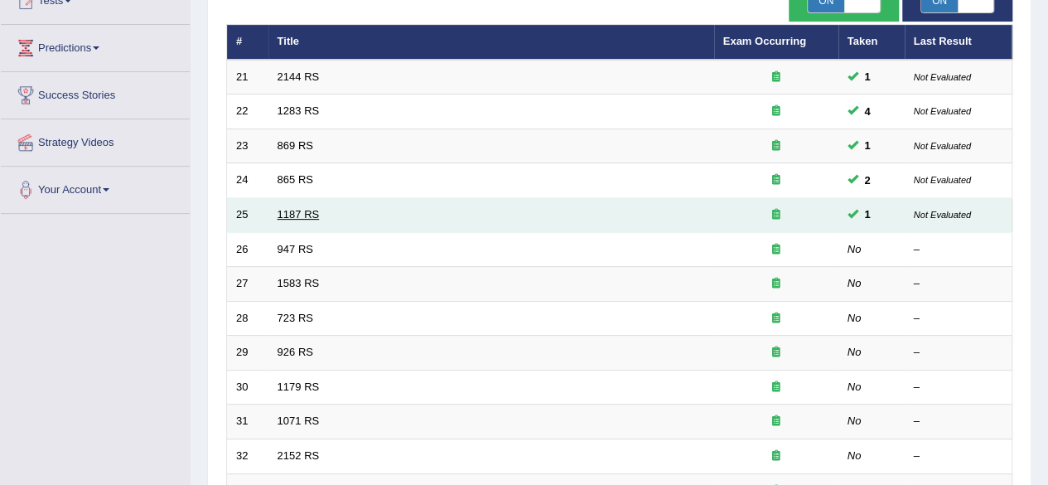
click at [296, 215] on link "1187 RS" at bounding box center [299, 214] width 42 height 12
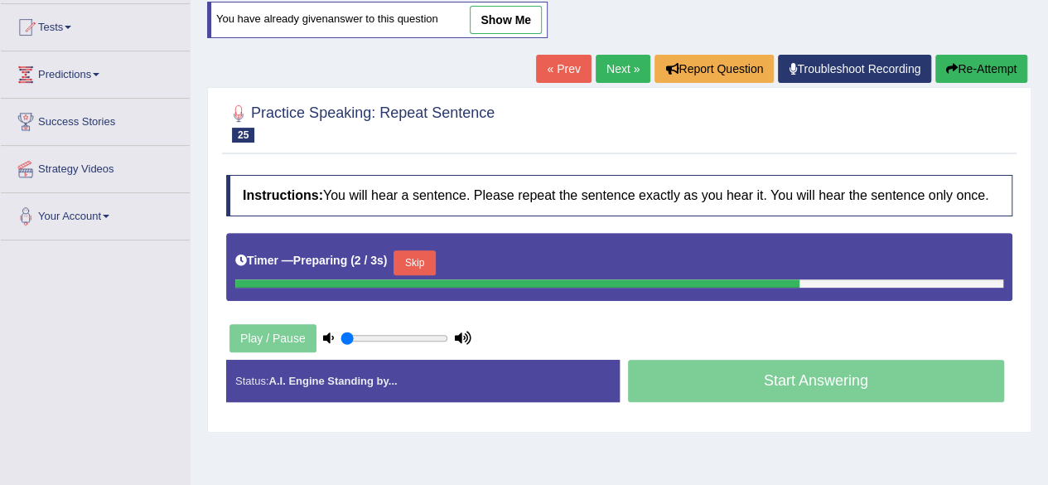
scroll to position [199, 0]
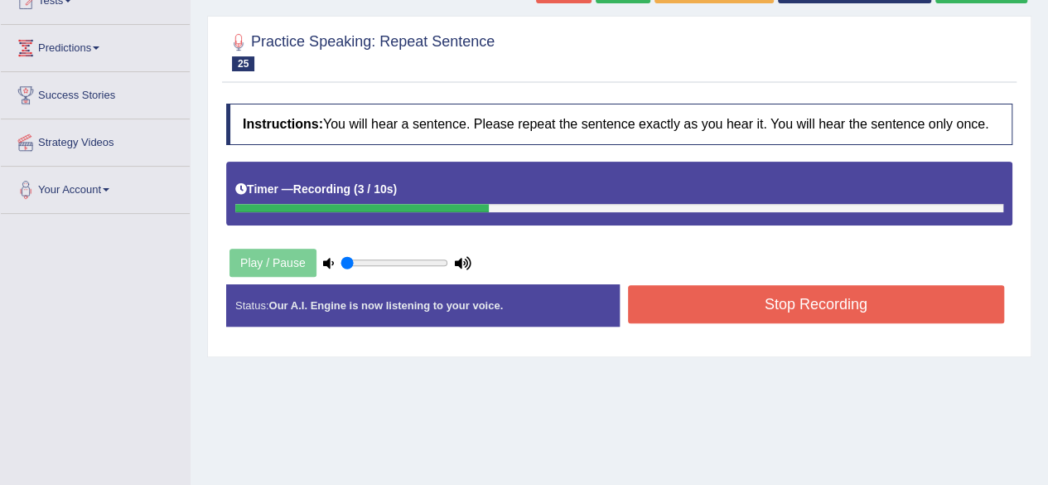
click at [683, 298] on button "Stop Recording" at bounding box center [816, 304] width 377 height 38
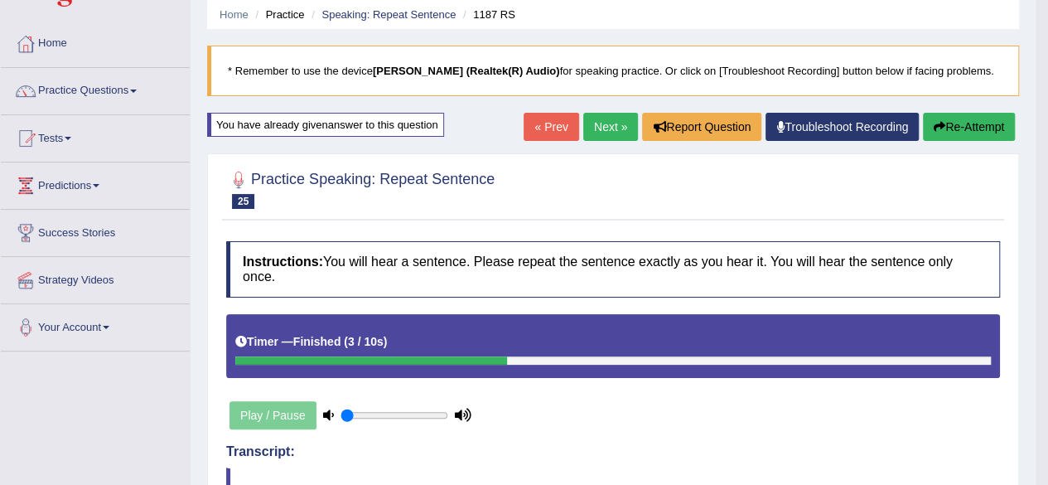
scroll to position [0, 0]
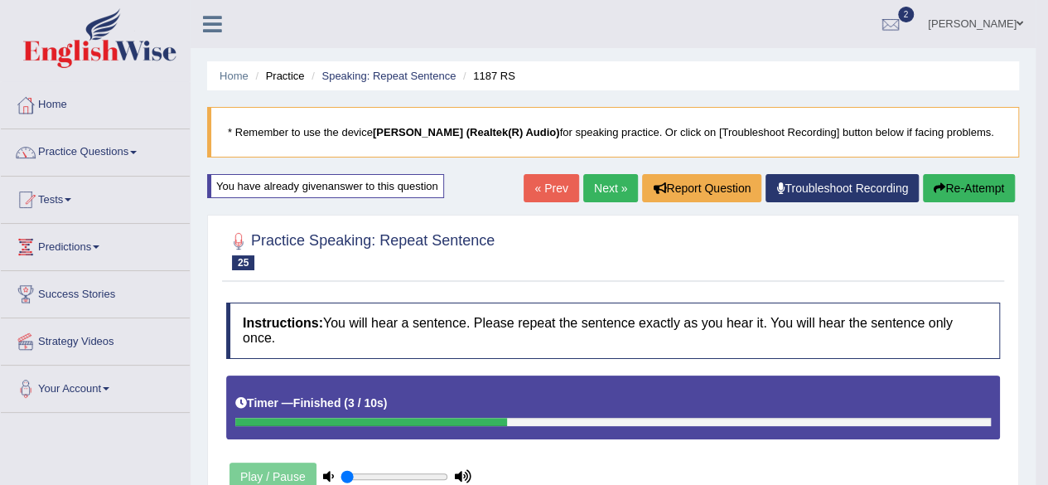
click at [613, 188] on link "Next »" at bounding box center [610, 188] width 55 height 28
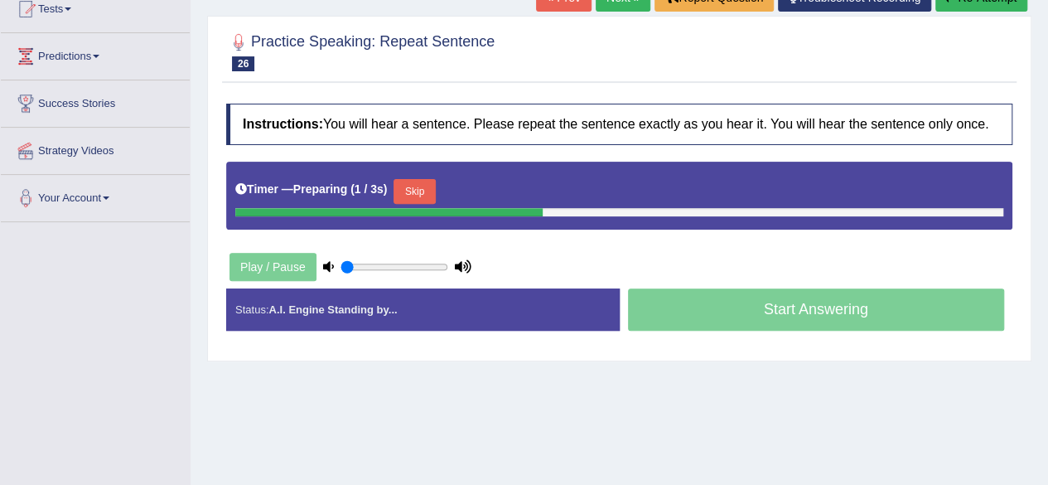
scroll to position [199, 0]
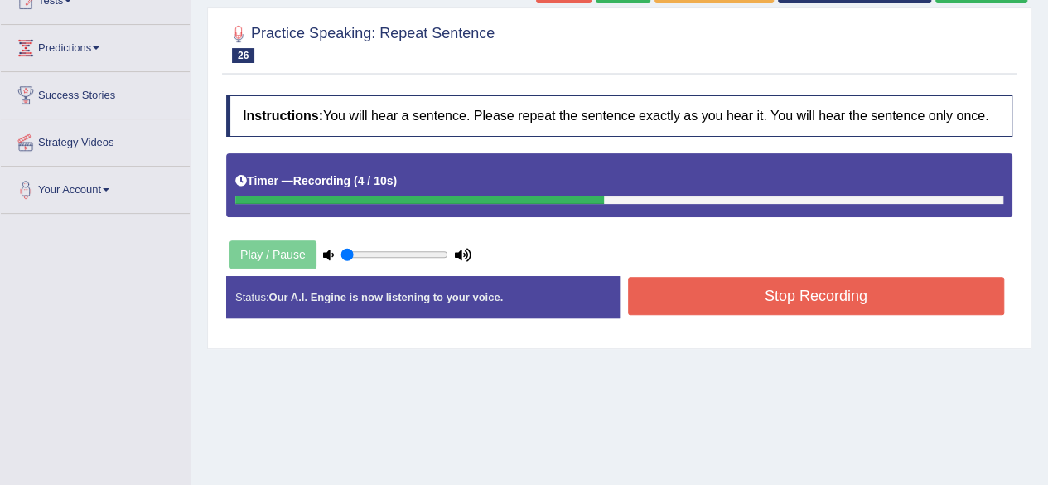
click at [828, 295] on button "Stop Recording" at bounding box center [816, 296] width 377 height 38
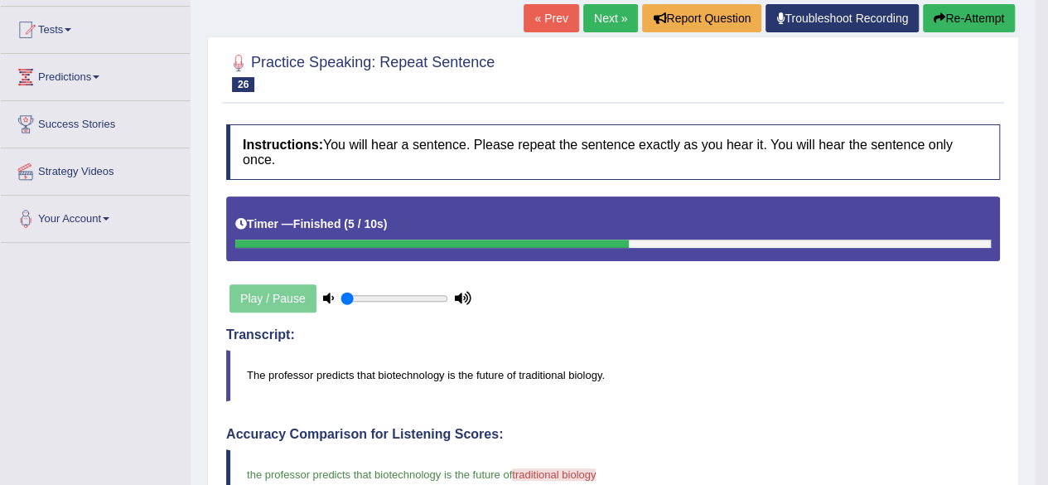
scroll to position [66, 0]
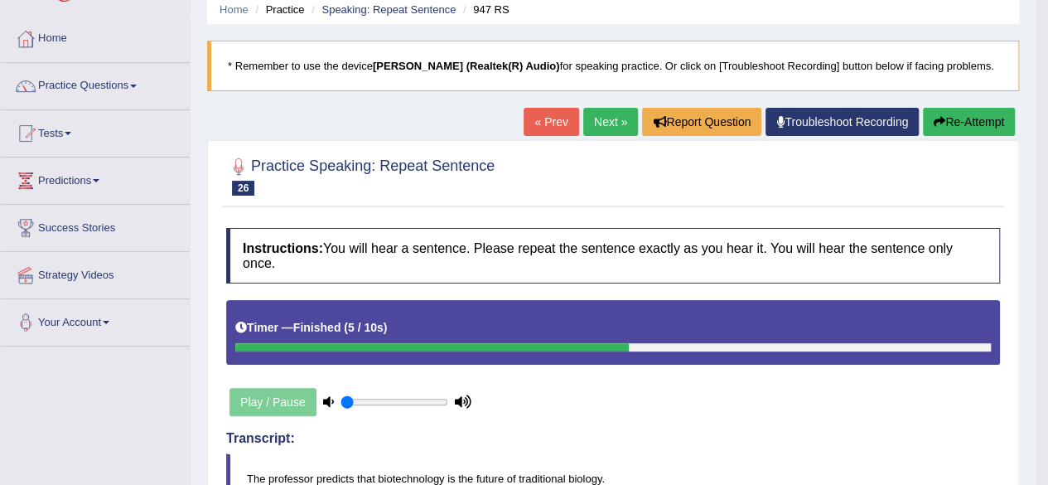
click at [619, 118] on link "Next »" at bounding box center [610, 122] width 55 height 28
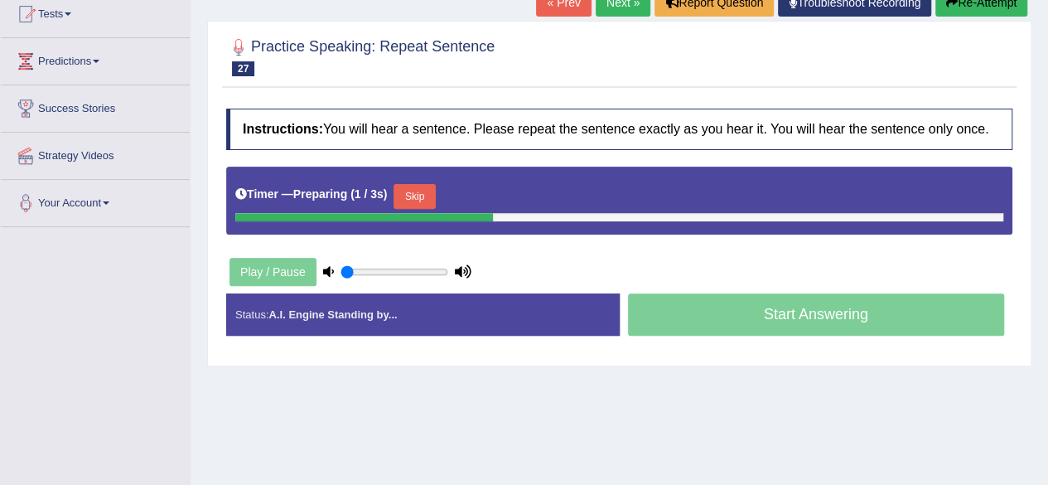
scroll to position [199, 0]
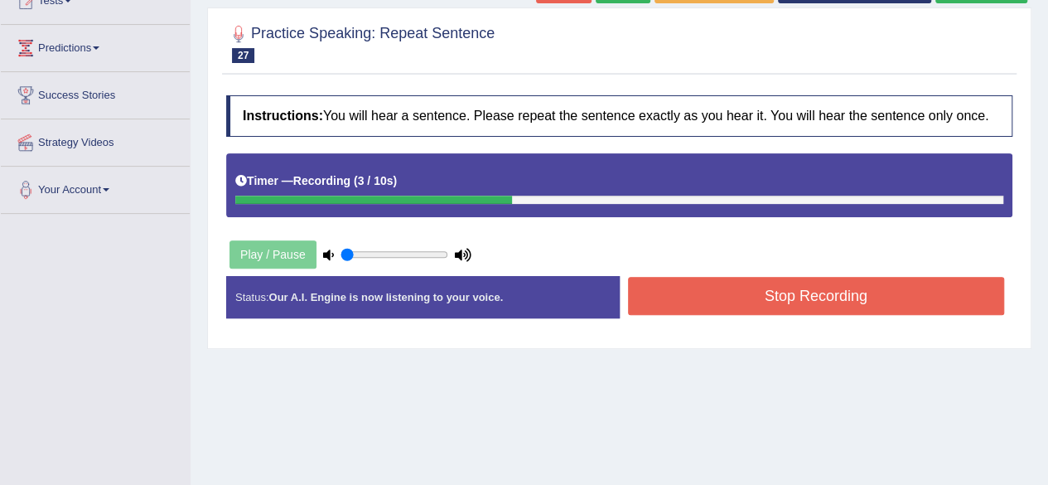
click at [800, 293] on button "Stop Recording" at bounding box center [816, 296] width 377 height 38
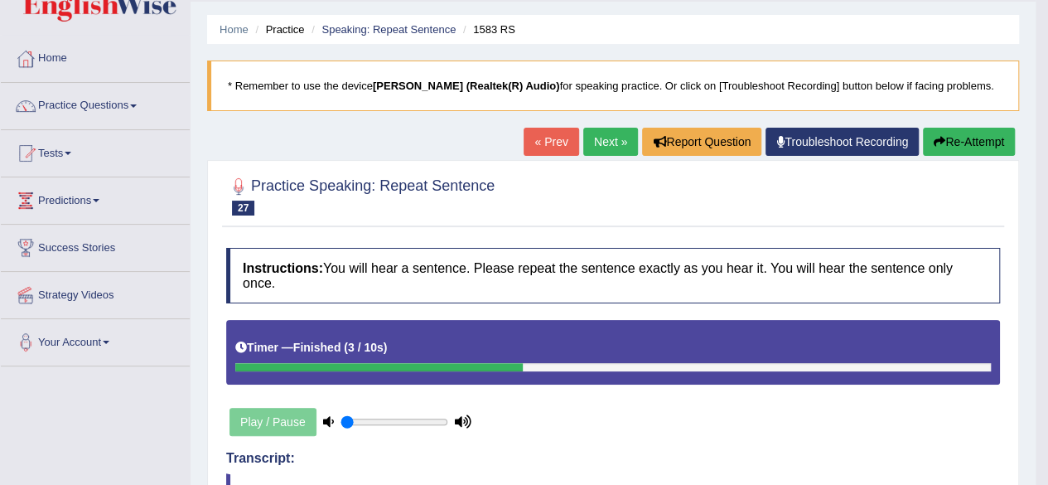
scroll to position [33, 0]
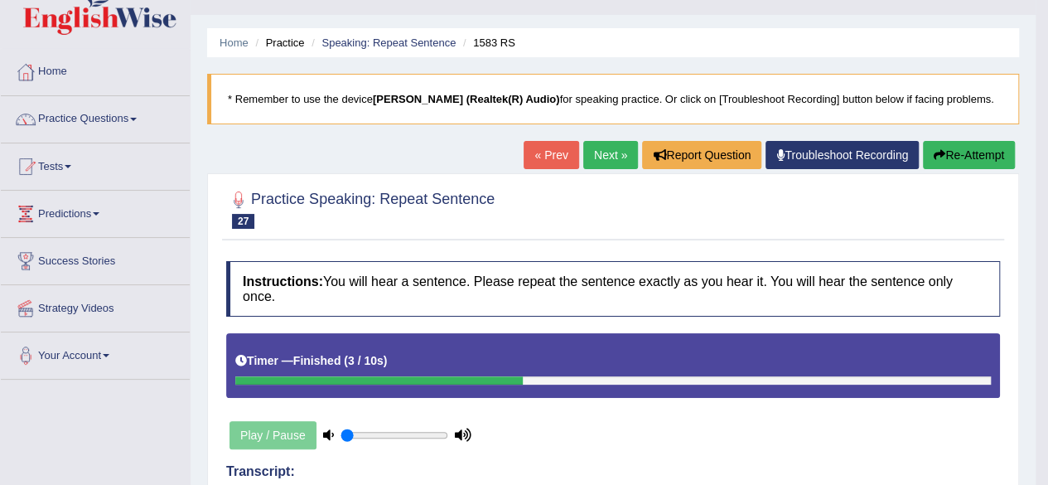
click at [615, 152] on link "Next »" at bounding box center [610, 155] width 55 height 28
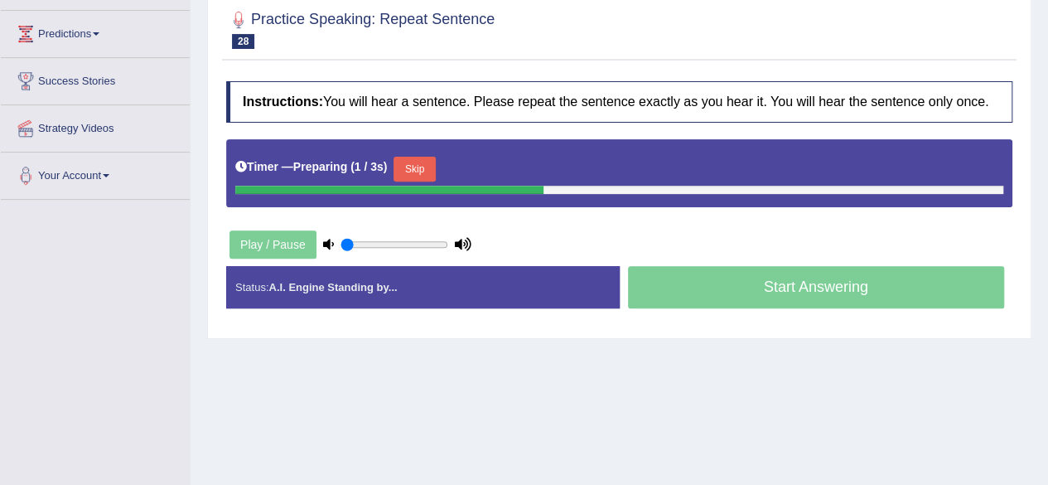
scroll to position [265, 0]
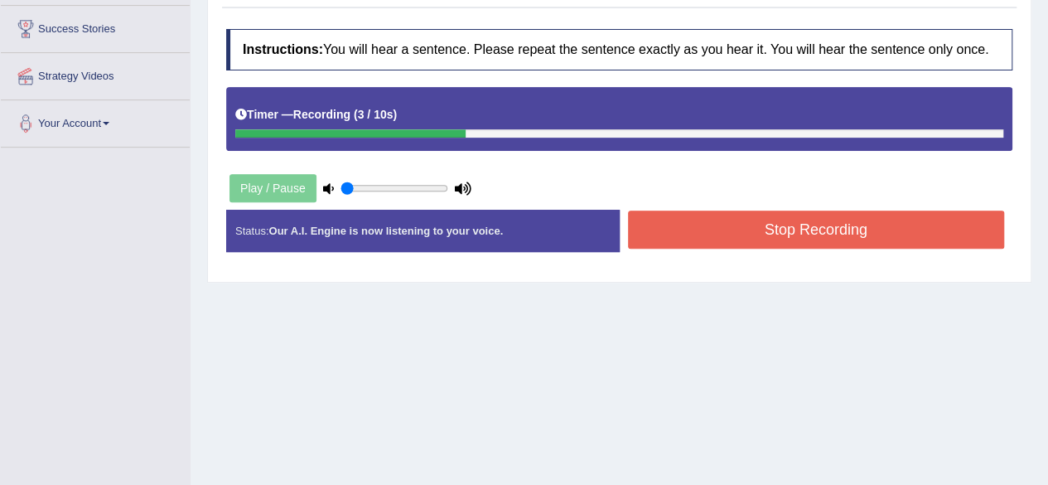
click at [762, 224] on button "Stop Recording" at bounding box center [816, 229] width 377 height 38
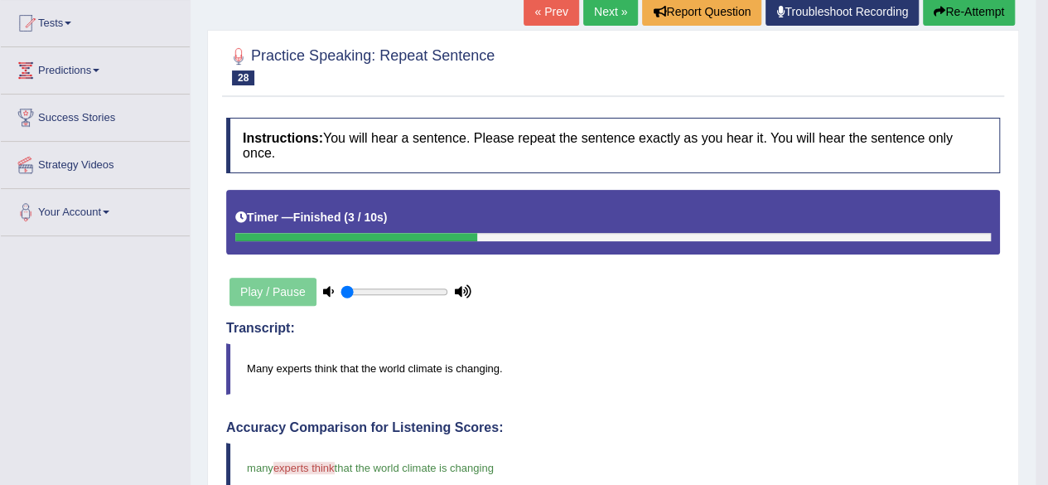
scroll to position [133, 0]
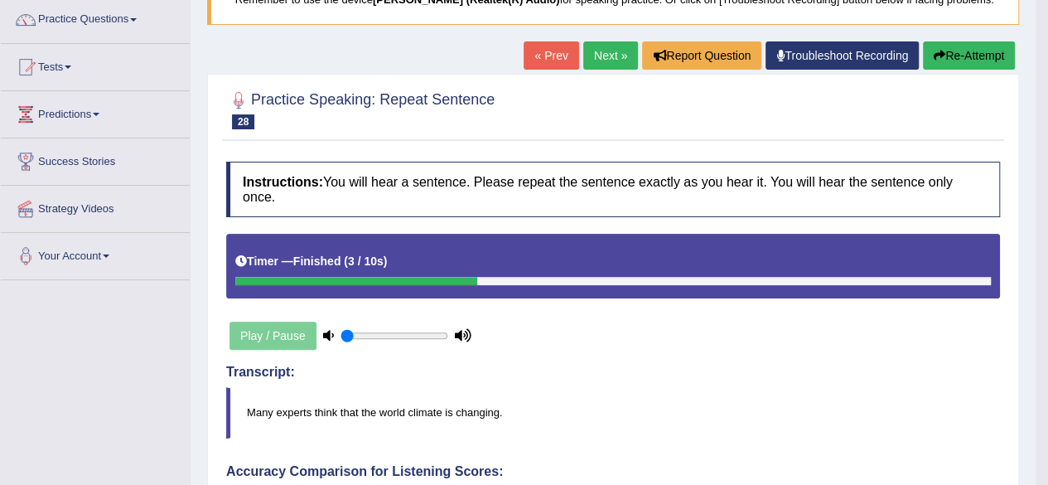
click at [612, 57] on link "Next »" at bounding box center [610, 55] width 55 height 28
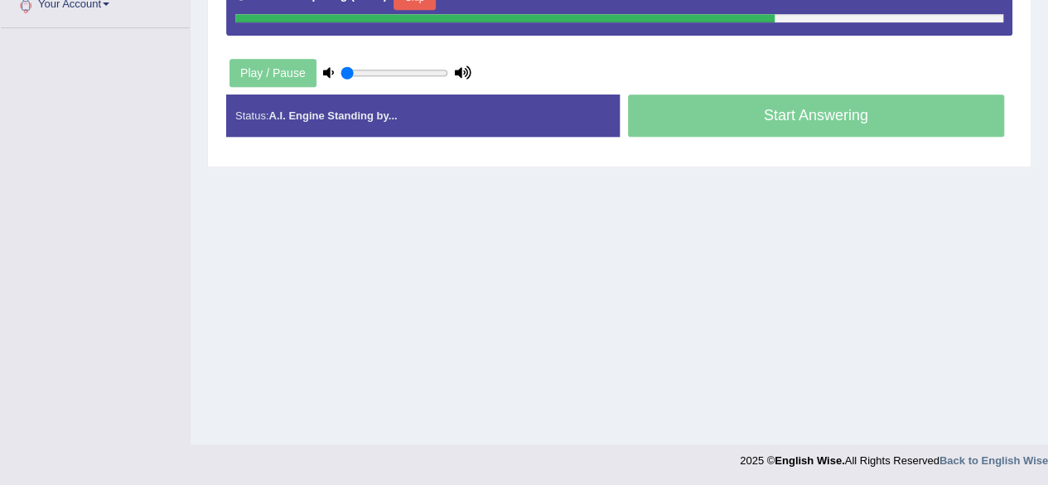
scroll to position [351, 0]
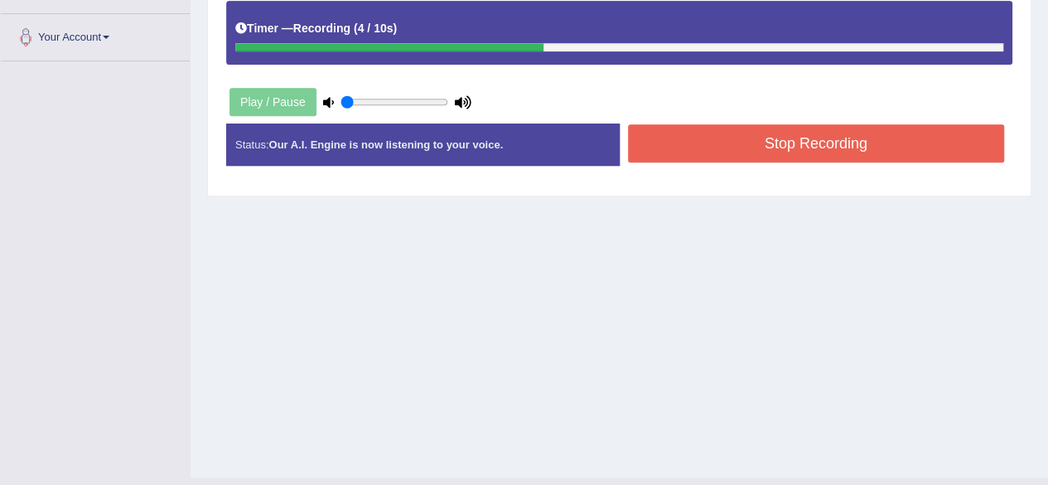
click at [768, 142] on button "Stop Recording" at bounding box center [816, 143] width 377 height 38
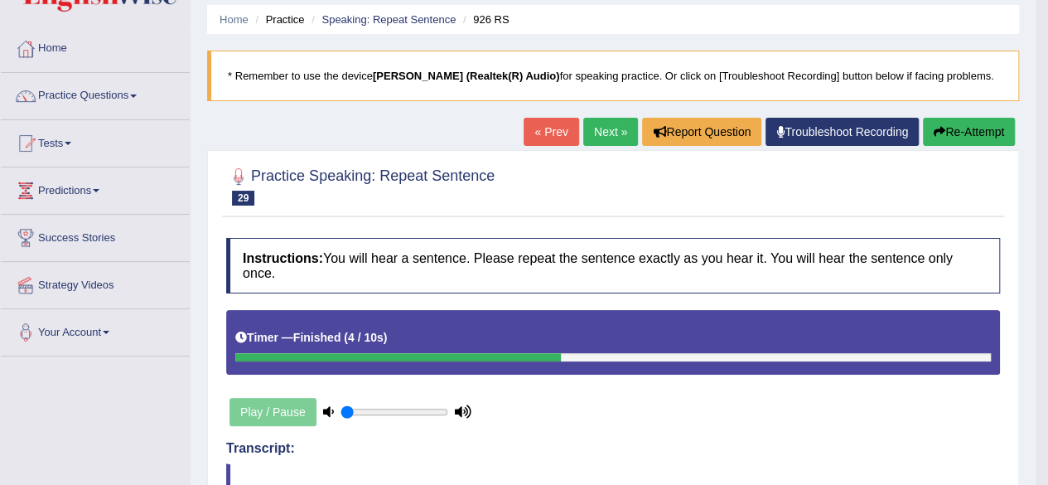
scroll to position [0, 0]
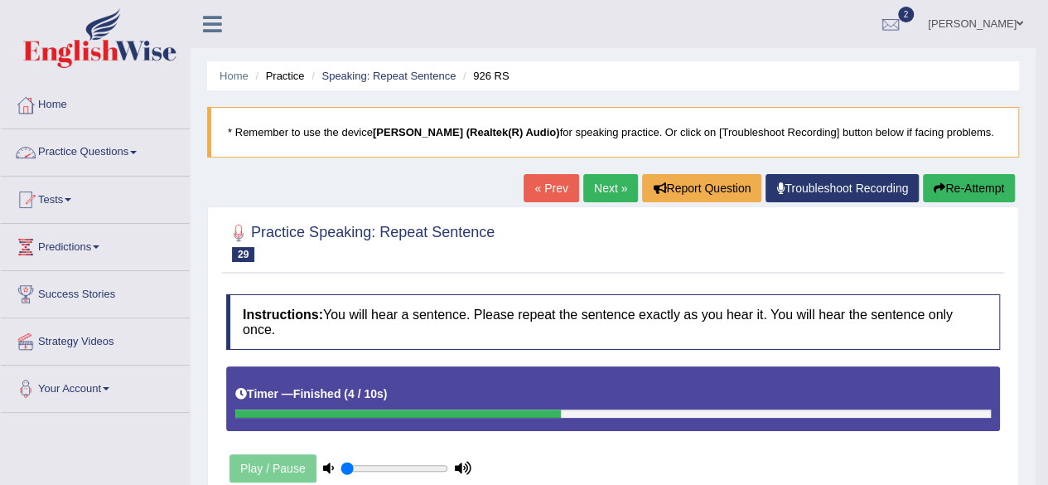
click at [143, 146] on link "Practice Questions" at bounding box center [95, 149] width 189 height 41
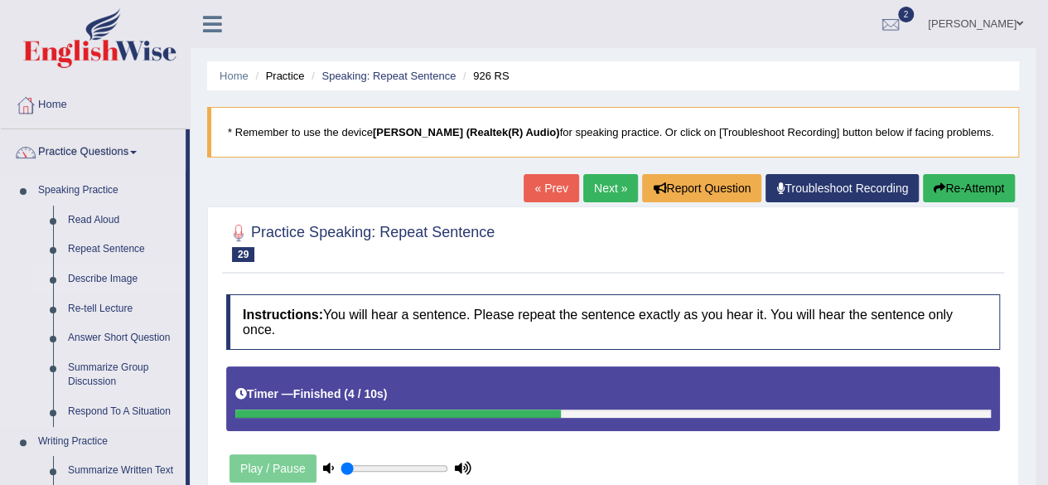
click at [109, 274] on link "Describe Image" at bounding box center [122, 279] width 125 height 30
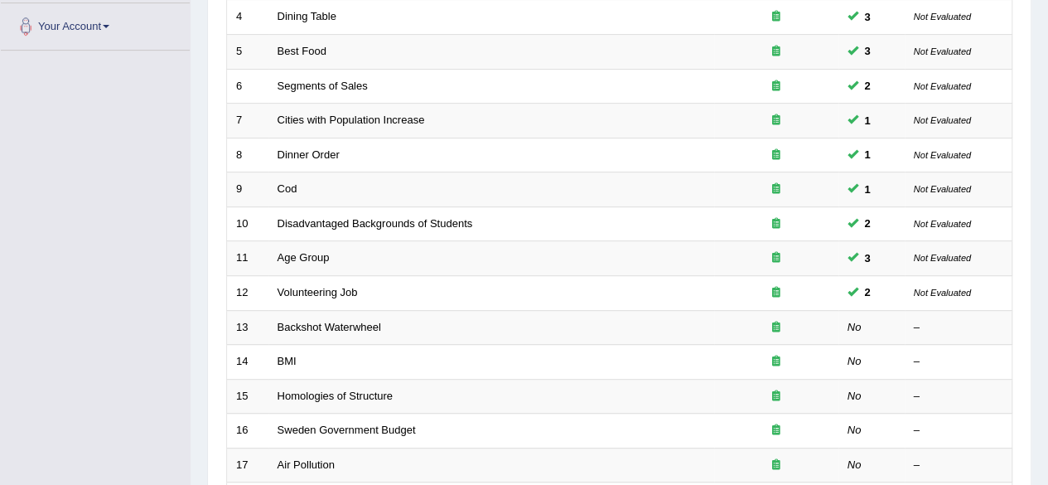
scroll to position [365, 0]
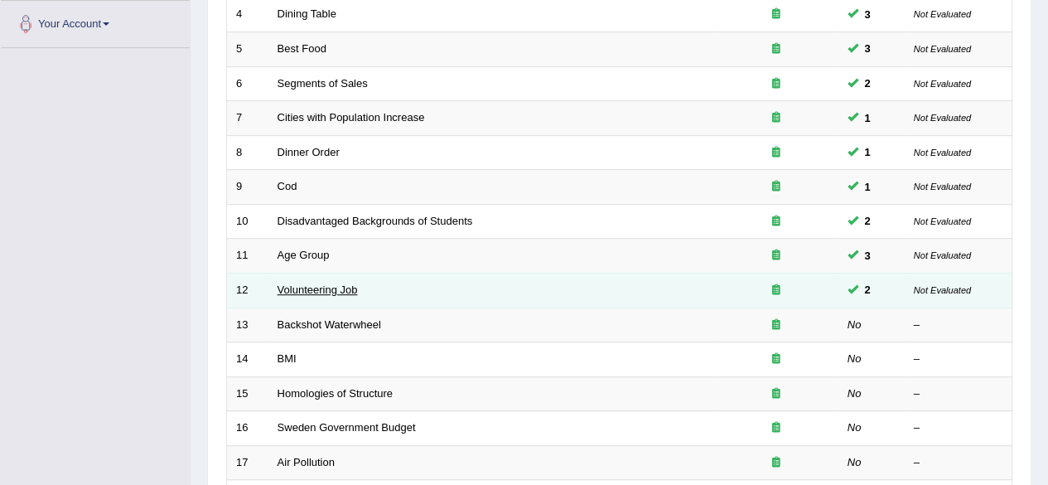
click at [300, 283] on link "Volunteering Job" at bounding box center [318, 289] width 80 height 12
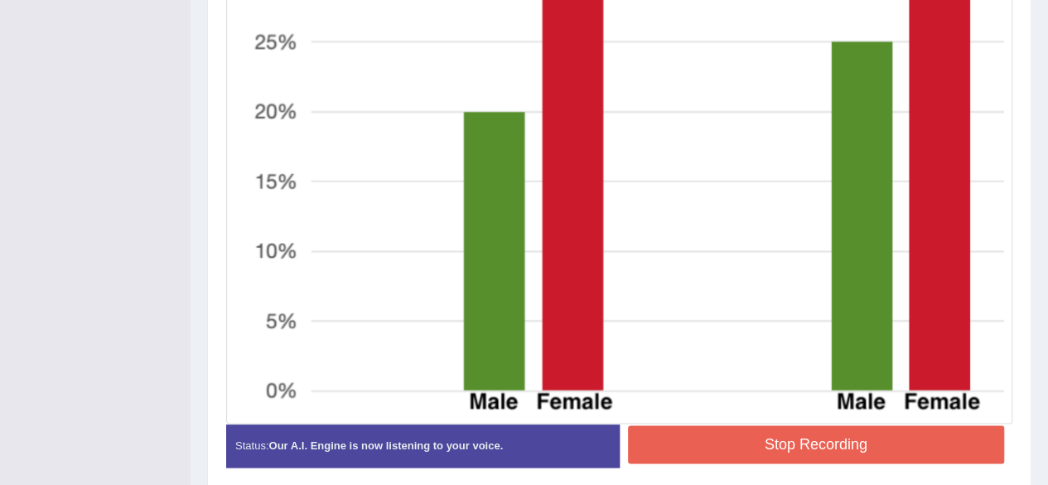
scroll to position [795, 0]
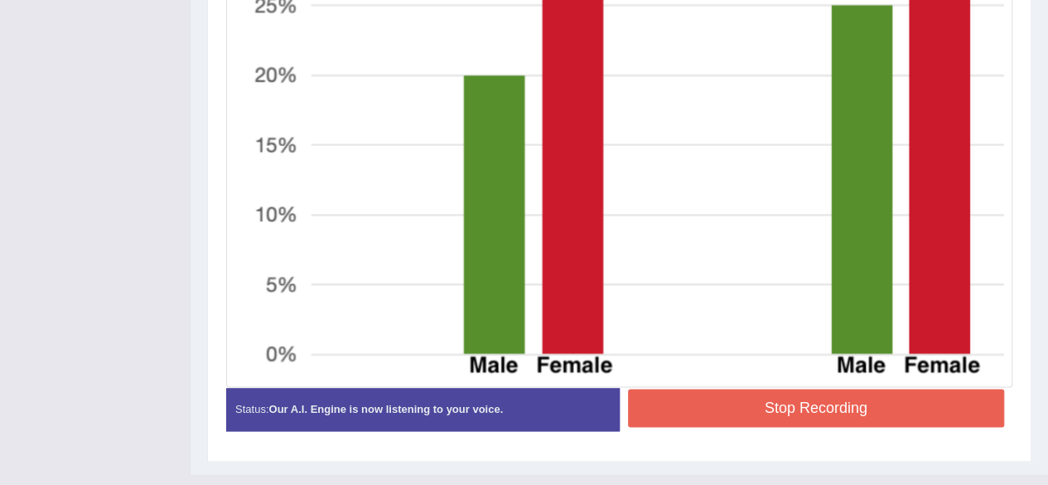
click at [766, 390] on button "Stop Recording" at bounding box center [816, 408] width 377 height 38
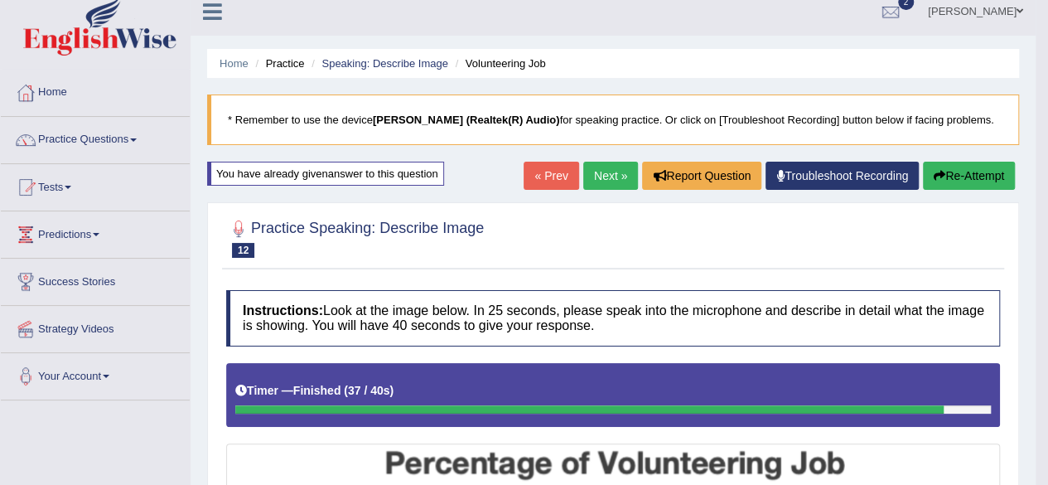
scroll to position [0, 0]
